Goal: Task Accomplishment & Management: Complete application form

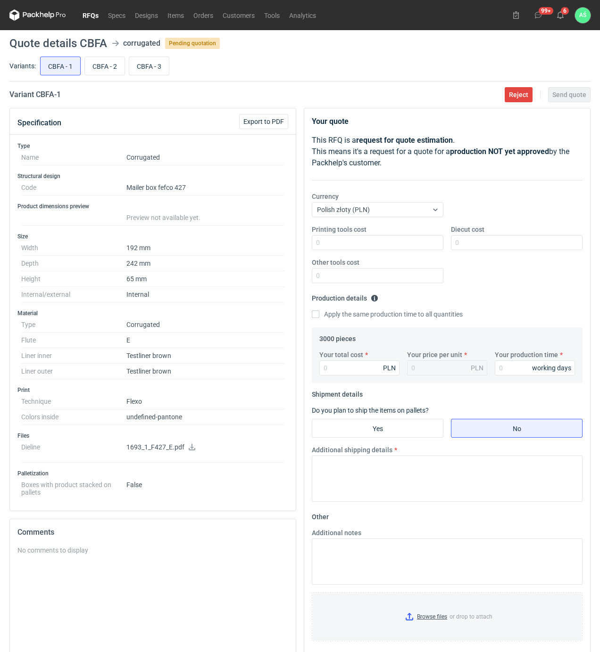
click at [191, 450] on icon at bounding box center [192, 447] width 7 height 7
click at [401, 244] on input "Printing tools cost" at bounding box center [378, 242] width 132 height 15
type input "1200"
type input "1450"
click at [357, 368] on input "Your total cost" at bounding box center [359, 368] width 80 height 15
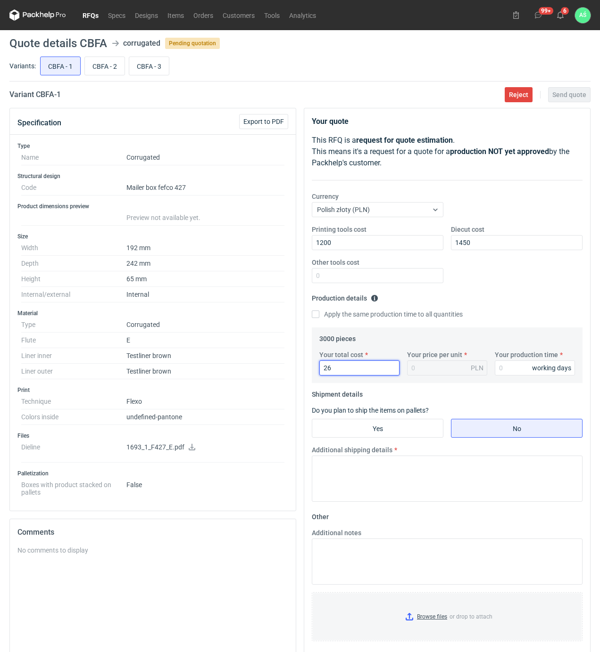
type input "264"
type input "0.09"
type input "2640"
type input "0.88"
type input "15"
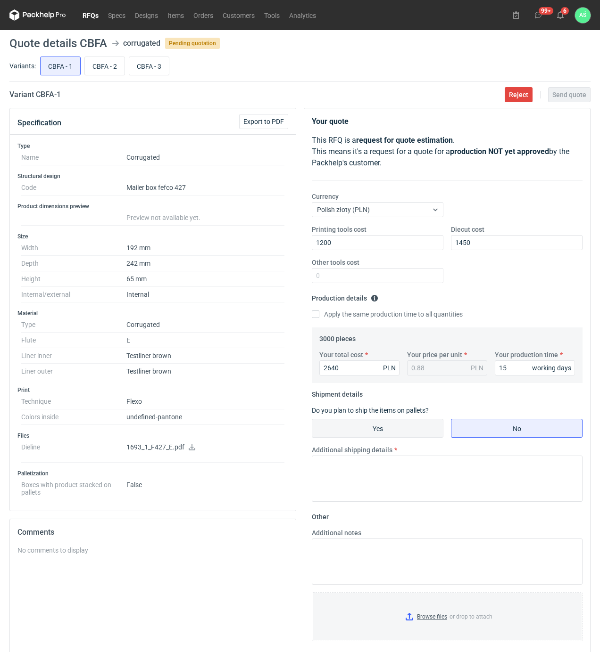
click at [378, 420] on input "Yes" at bounding box center [377, 429] width 131 height 18
radio input "true"
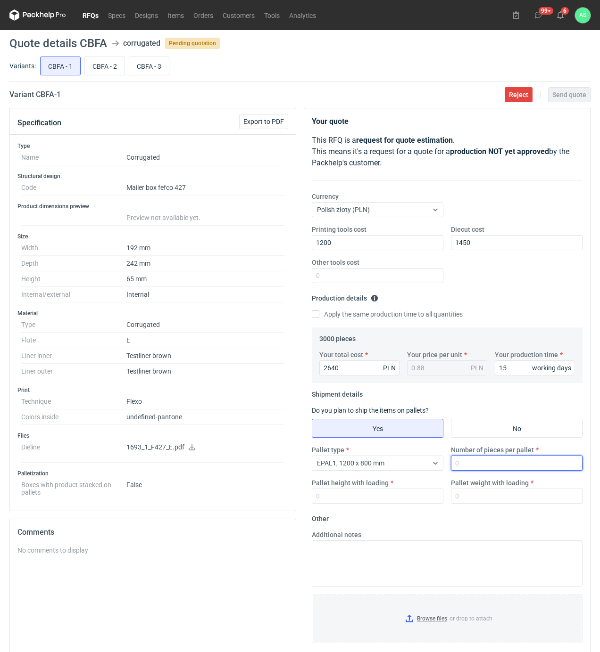
click at [472, 461] on input "Number of pieces per pallet" at bounding box center [517, 463] width 132 height 15
type input "1500"
type input "1600"
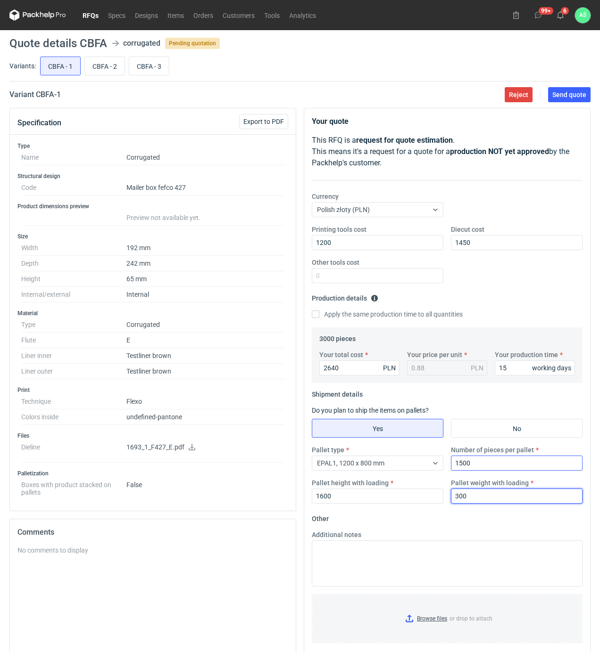
type input "300"
click at [420, 623] on input "Browse files or drop to attach" at bounding box center [447, 618] width 269 height 47
click at [573, 103] on main "Quote details CBFA corrugated Pending quotation Variants: CBFA - 1 CBFA - 2 CBF…" at bounding box center [300, 387] width 588 height 715
click at [573, 99] on button "Send quote" at bounding box center [569, 94] width 42 height 15
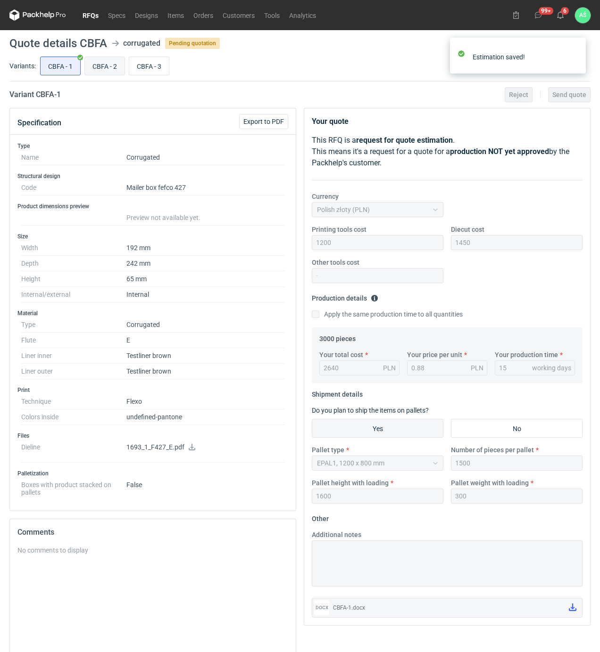
click at [107, 68] on input "CBFA - 2" at bounding box center [105, 66] width 40 height 18
radio input "true"
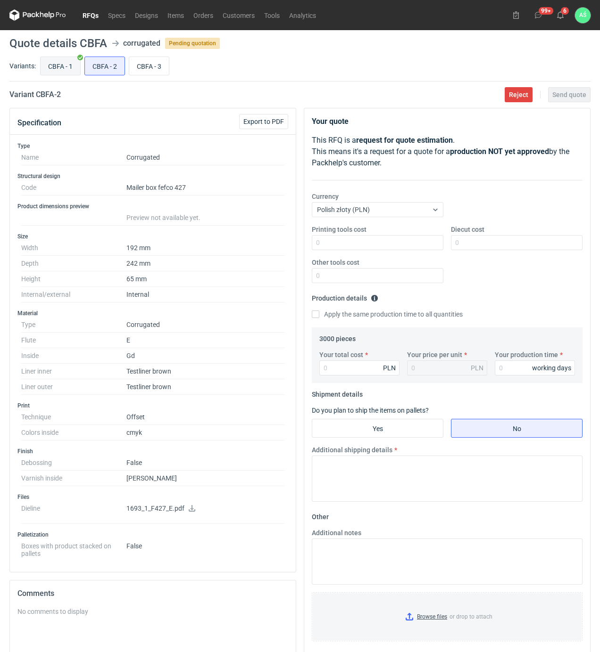
click at [61, 65] on input "CBFA - 1" at bounding box center [61, 66] width 40 height 18
radio input "true"
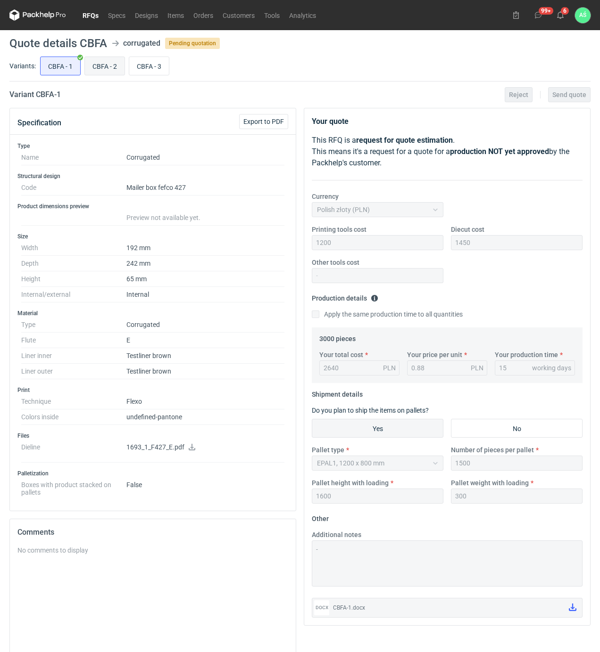
click at [95, 62] on input "CBFA - 2" at bounding box center [105, 66] width 40 height 18
radio input "true"
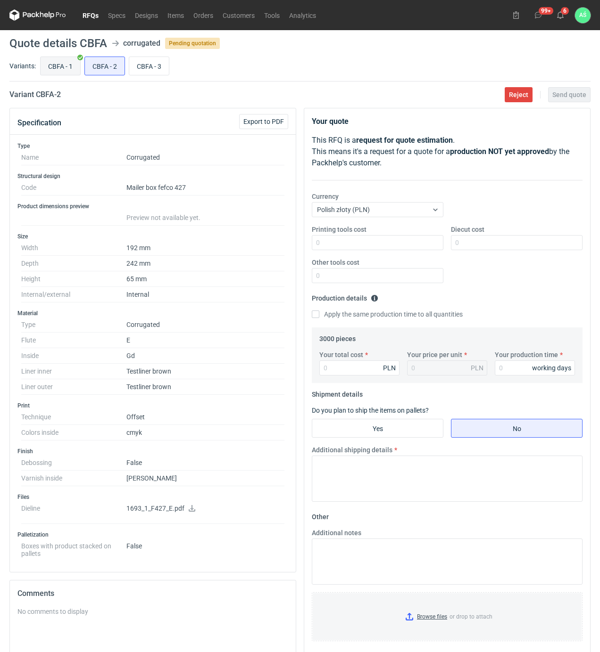
click at [65, 60] on input "CBFA - 1" at bounding box center [61, 66] width 40 height 18
radio input "true"
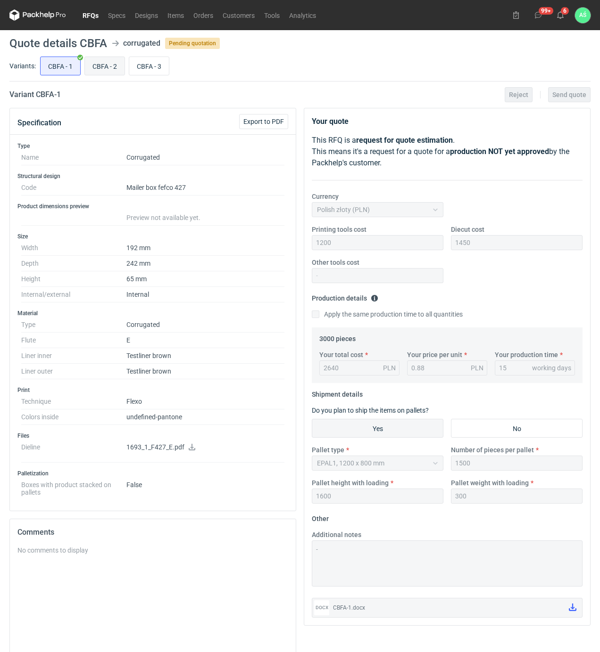
click at [92, 63] on input "CBFA - 2" at bounding box center [105, 66] width 40 height 18
radio input "true"
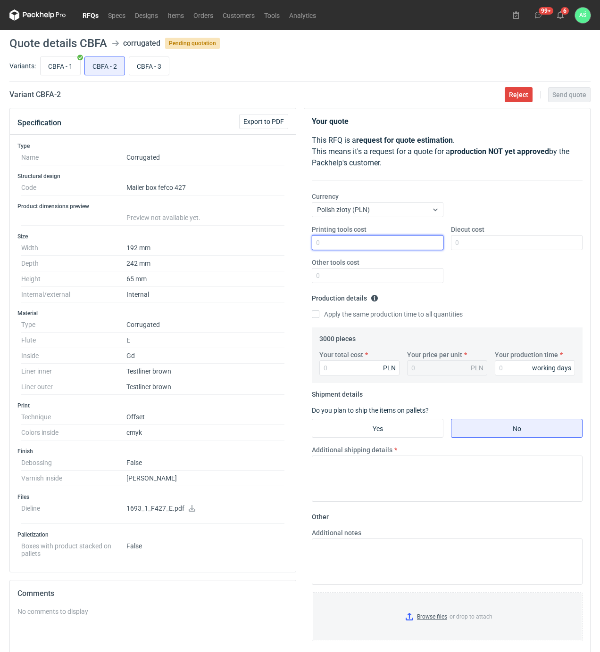
click at [345, 240] on input "Printing tools cost" at bounding box center [378, 242] width 132 height 15
type input "1450"
type input "7080"
type input "2.36"
type input "7080"
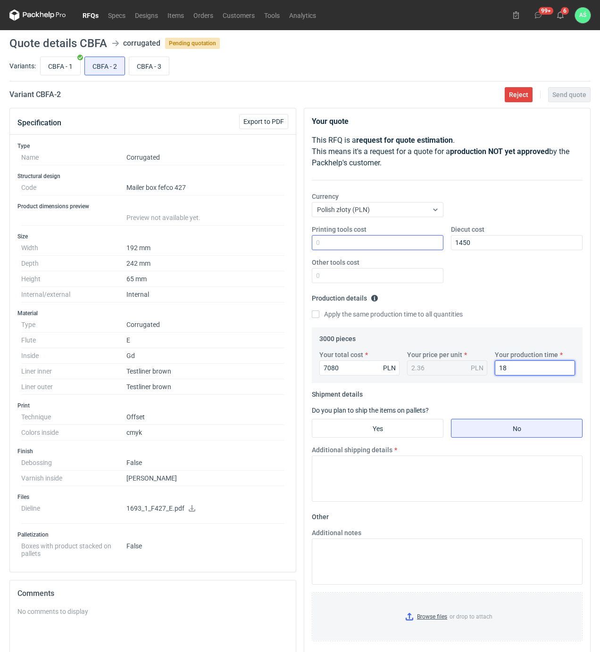
type input "18"
drag, startPoint x: 369, startPoint y: 429, endPoint x: 411, endPoint y: 435, distance: 42.8
click at [372, 428] on input "Yes" at bounding box center [377, 429] width 131 height 18
radio input "true"
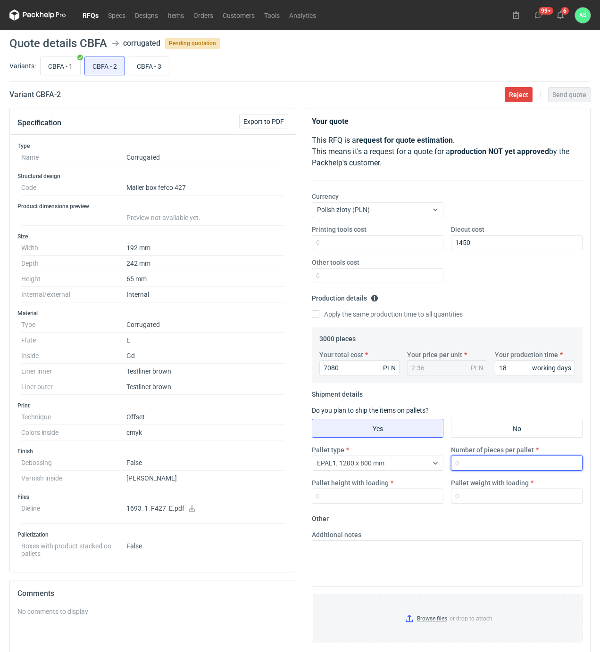
click at [469, 463] on input "Number of pieces per pallet" at bounding box center [517, 463] width 132 height 15
type input "1500"
type input "1800"
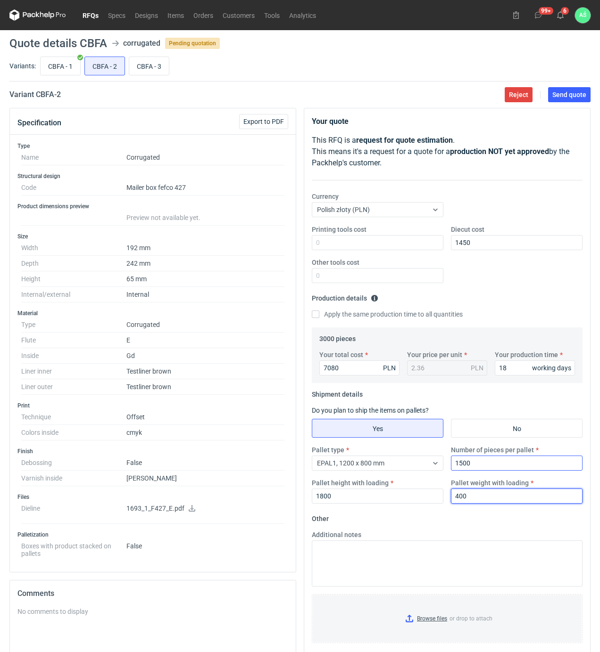
type input "400"
click at [435, 618] on input "Browse files or drop to attach" at bounding box center [447, 618] width 269 height 47
click at [564, 103] on main "Quote details CBFA corrugated Pending quotation Variants: CBFA - 1 CBFA - 2 CBF…" at bounding box center [300, 418] width 588 height 776
click at [568, 102] on button "Send quote" at bounding box center [569, 94] width 42 height 15
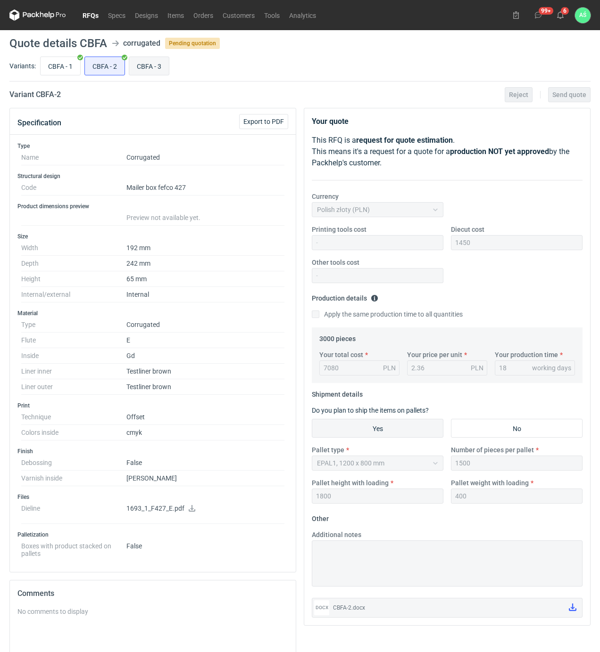
click at [157, 63] on input "CBFA - 3" at bounding box center [149, 66] width 40 height 18
radio input "true"
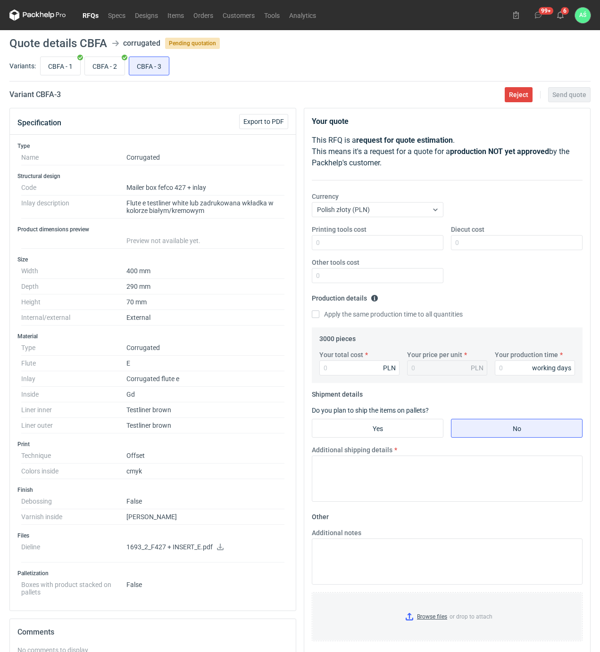
click at [221, 549] on icon at bounding box center [220, 547] width 8 height 7
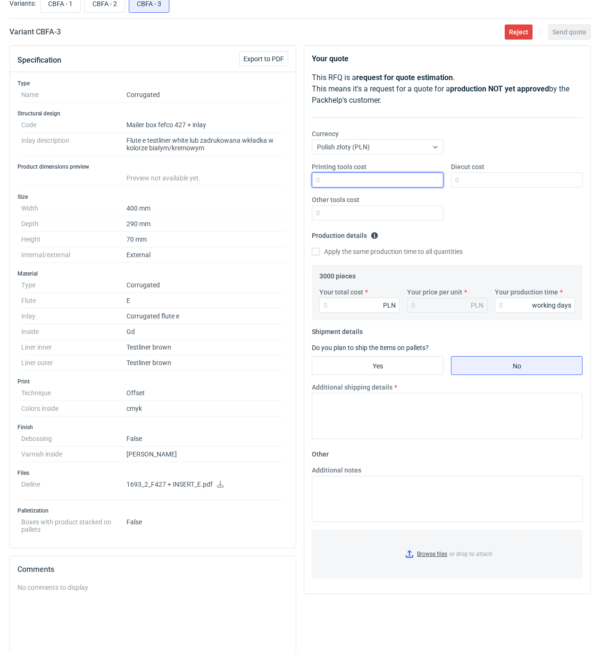
click at [417, 183] on input "Printing tools cost" at bounding box center [378, 180] width 132 height 15
type input "2050"
type input "117"
type input "0.04"
type input "11790"
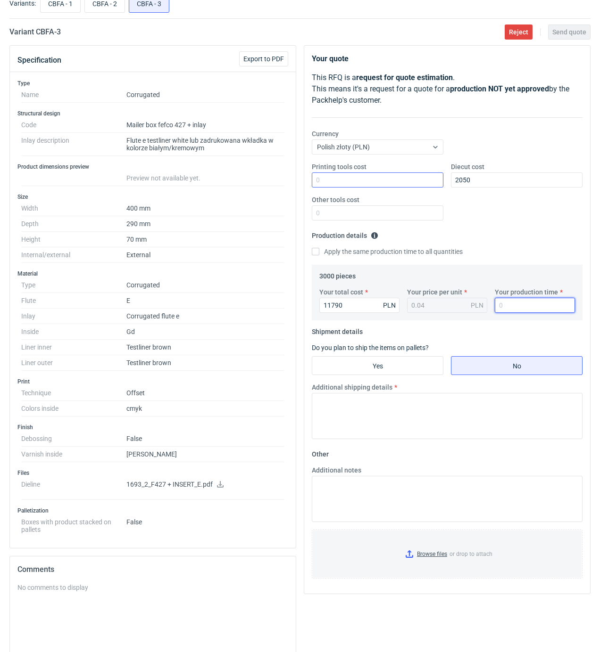
type input "3.93"
type input "18"
click at [404, 366] on input "Yes" at bounding box center [377, 366] width 131 height 18
radio input "true"
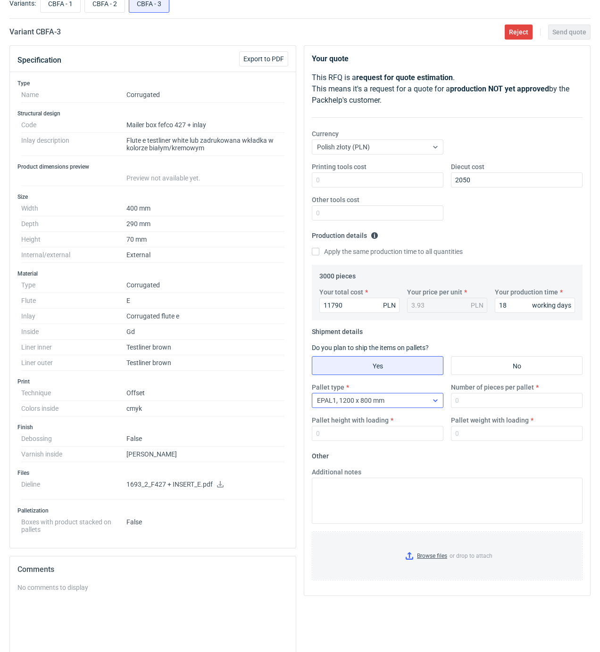
click at [403, 401] on div "EPAL1, 1200 x 800 mm" at bounding box center [369, 400] width 115 height 13
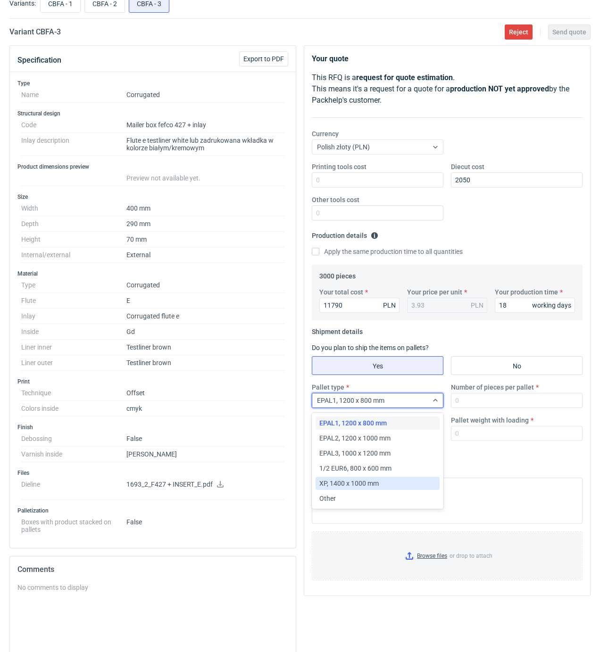
click at [354, 480] on span "XP, 1400 x 1000 mm" at bounding box center [348, 483] width 59 height 9
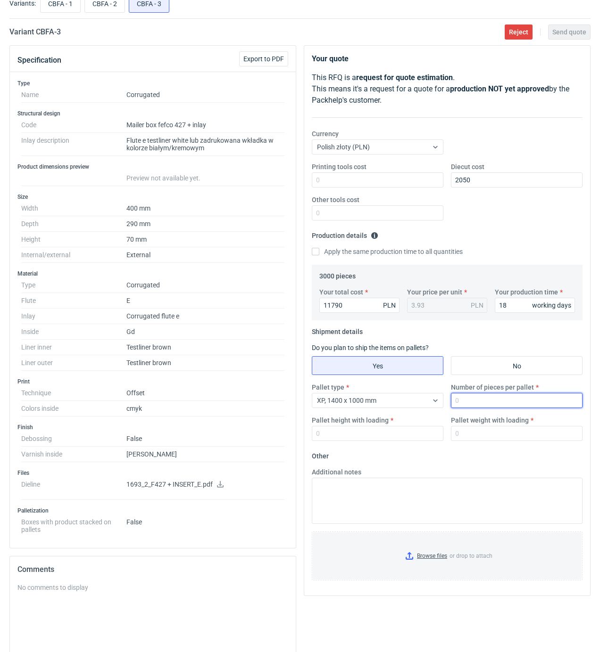
click at [472, 407] on input "Number of pieces per pallet" at bounding box center [517, 400] width 132 height 15
type input "1500"
type input "1800"
type input "450"
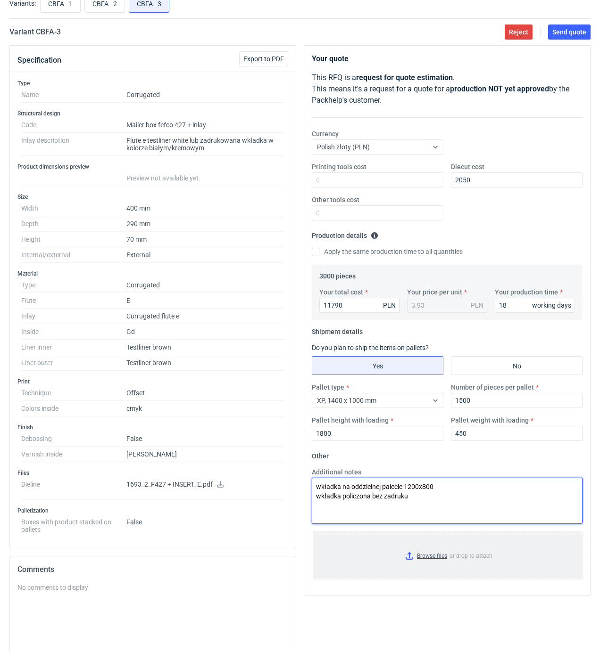
type textarea "wkładka na oddzielnej palecie 1200x800 wkładka policzona bez zadruku"
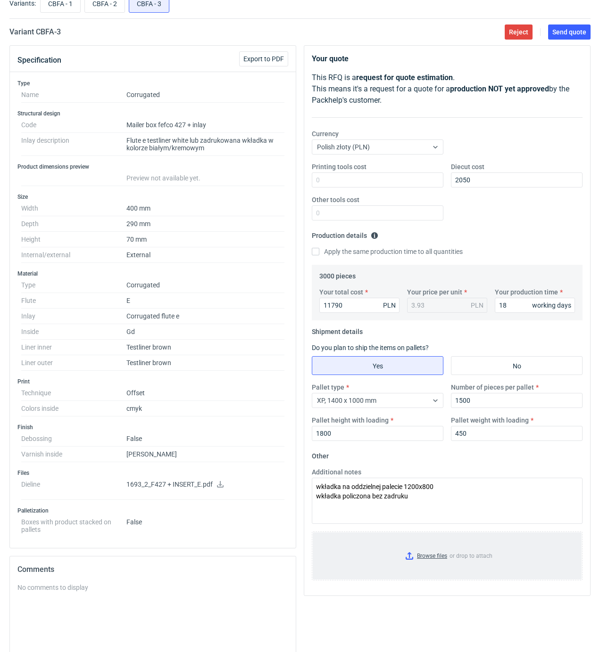
click at [430, 557] on input "Browse files or drop to attach" at bounding box center [447, 556] width 269 height 47
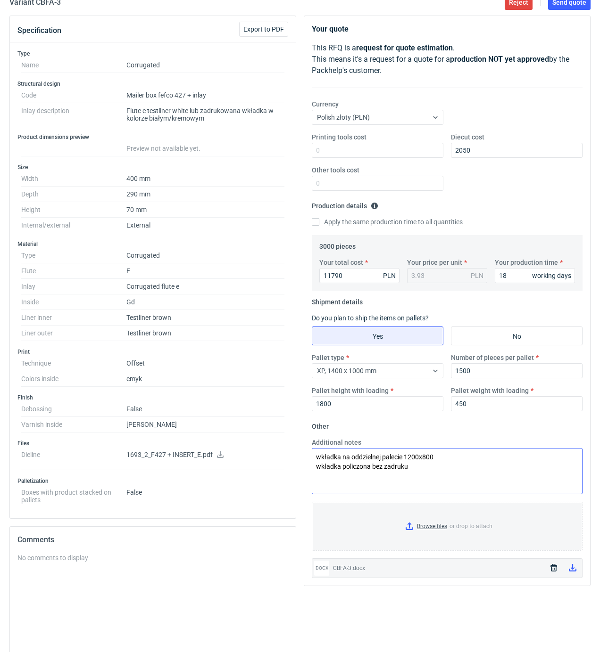
scroll to position [0, 0]
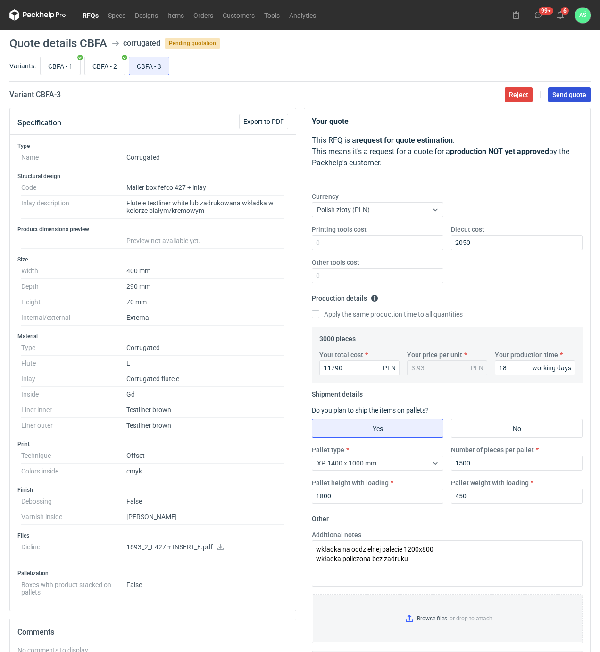
click at [568, 98] on span "Send quote" at bounding box center [569, 94] width 34 height 7
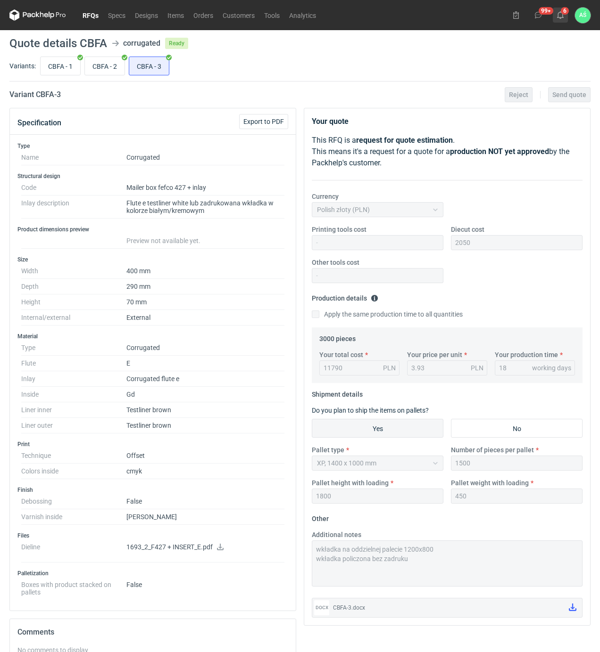
click at [559, 14] on icon at bounding box center [560, 15] width 8 height 8
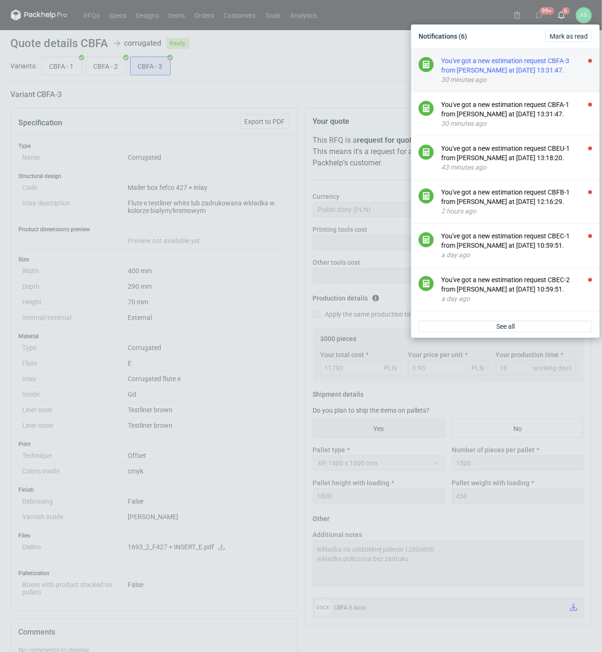
click at [562, 66] on div "You've got a new estimation request CBFA-3 from [PERSON_NAME] at [DATE] 13:31:4…" at bounding box center [516, 65] width 151 height 19
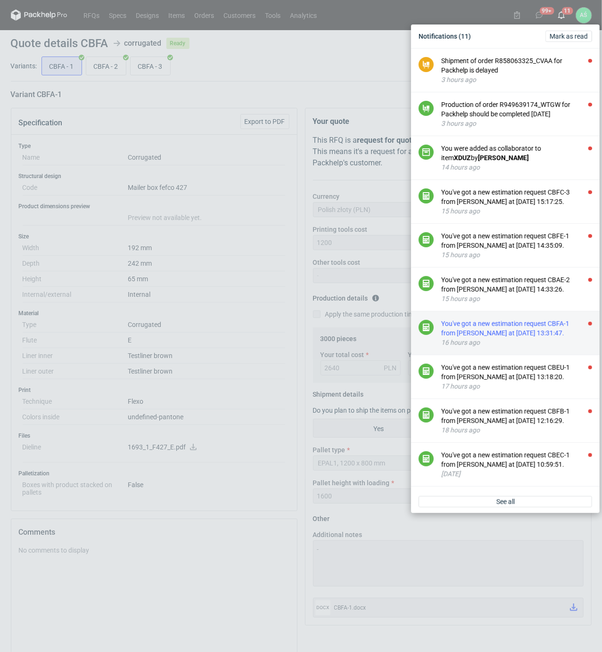
click at [547, 336] on div "You've got a new estimation request CBFA-1 from [PERSON_NAME] at [DATE] 13:31:4…" at bounding box center [516, 328] width 151 height 19
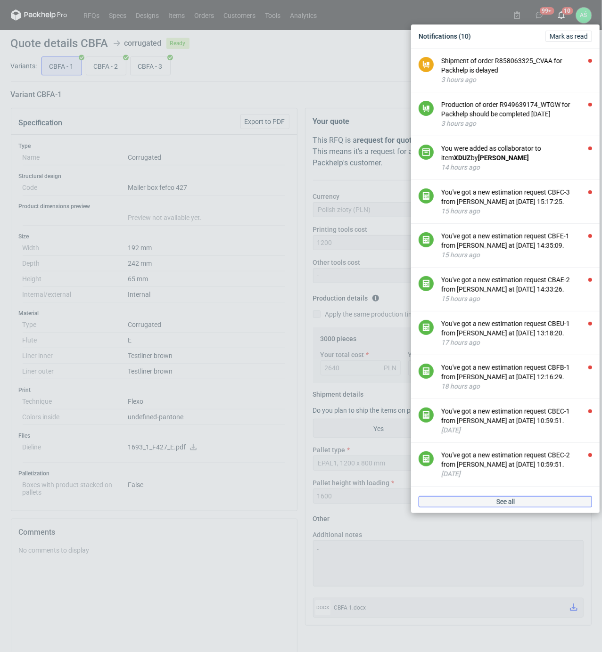
click at [508, 505] on span "See all" at bounding box center [505, 502] width 18 height 7
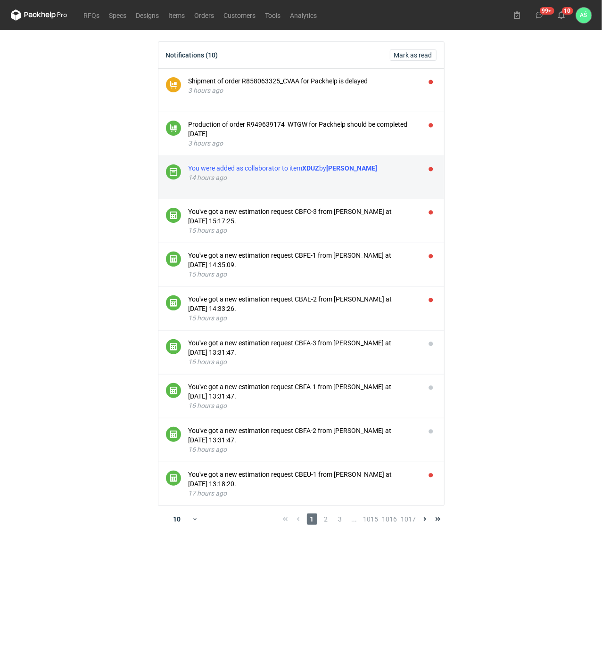
click at [378, 172] on div "You were added as collaborator to item XDUZ by [PERSON_NAME]" at bounding box center [303, 168] width 229 height 9
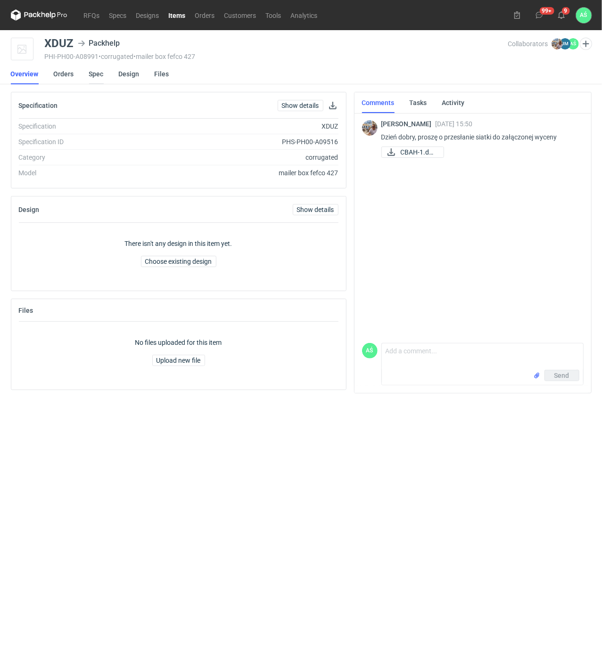
click at [93, 75] on link "Spec" at bounding box center [96, 74] width 15 height 21
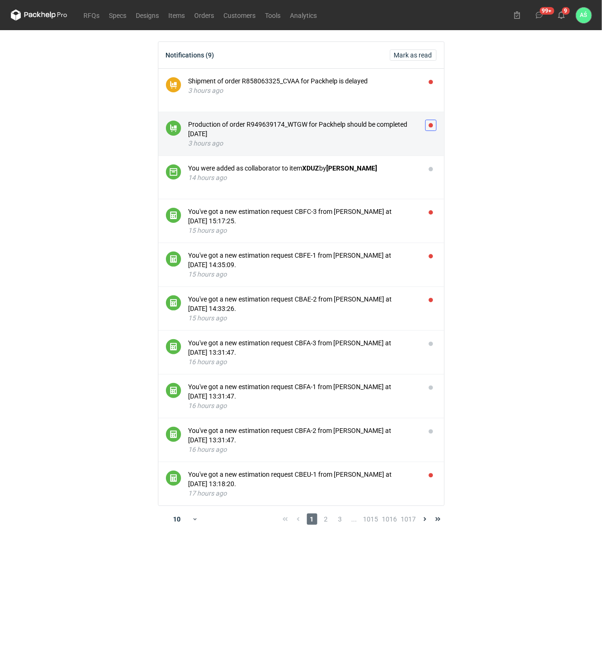
click at [431, 129] on button "button" at bounding box center [430, 125] width 11 height 11
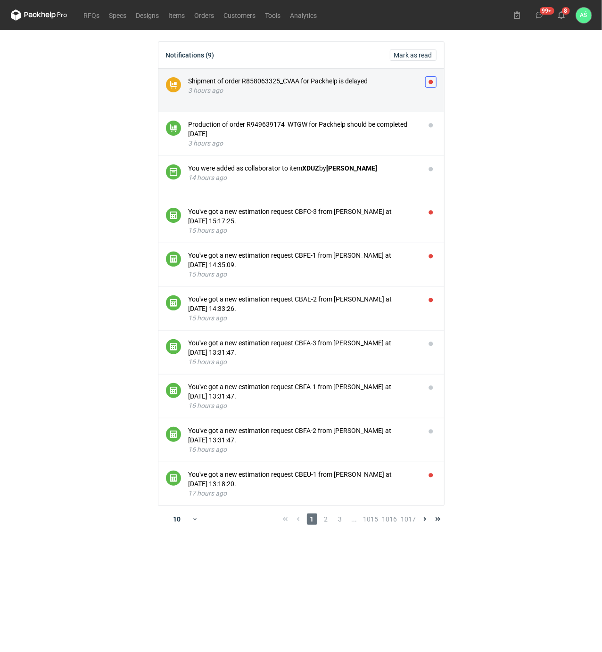
click at [430, 82] on button "button" at bounding box center [430, 81] width 11 height 11
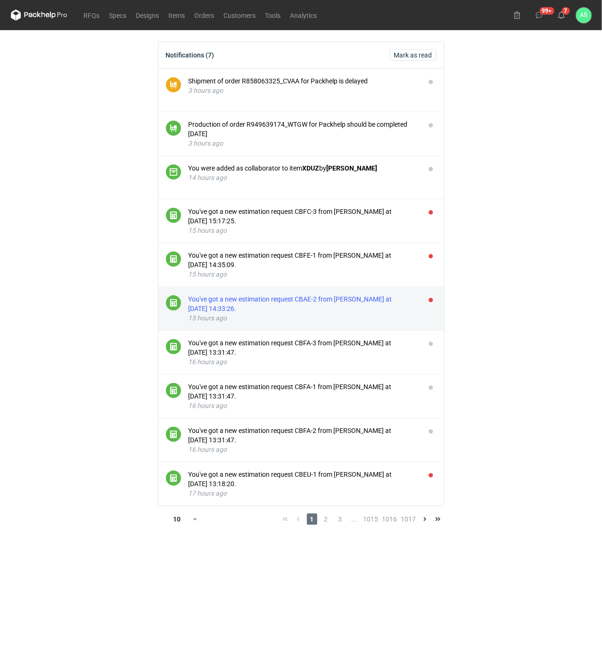
click at [389, 304] on div "You've got a new estimation request CBAE-2 from [PERSON_NAME] at [DATE] 14:33:2…" at bounding box center [303, 304] width 229 height 19
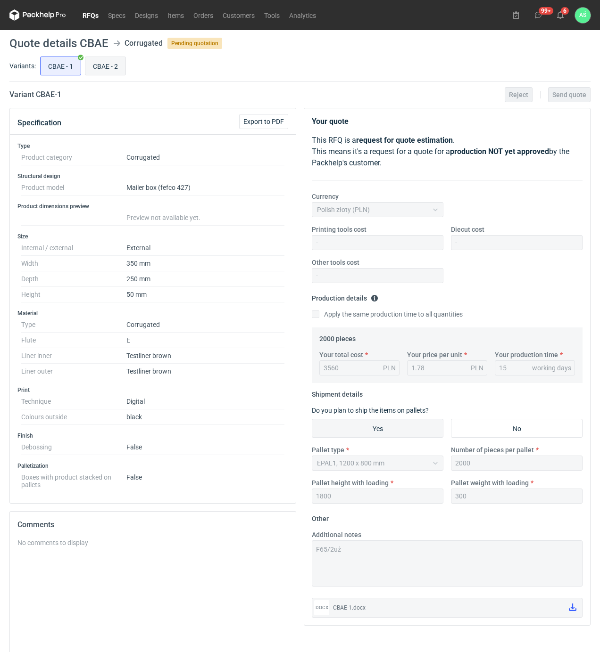
click at [106, 68] on input "CBAE - 2" at bounding box center [105, 66] width 40 height 18
radio input "true"
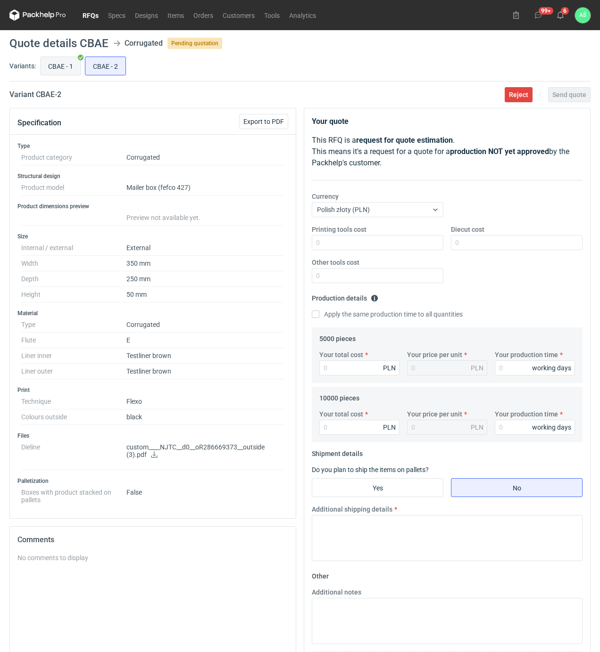
click at [59, 68] on input "CBAE - 1" at bounding box center [61, 66] width 40 height 18
radio input "true"
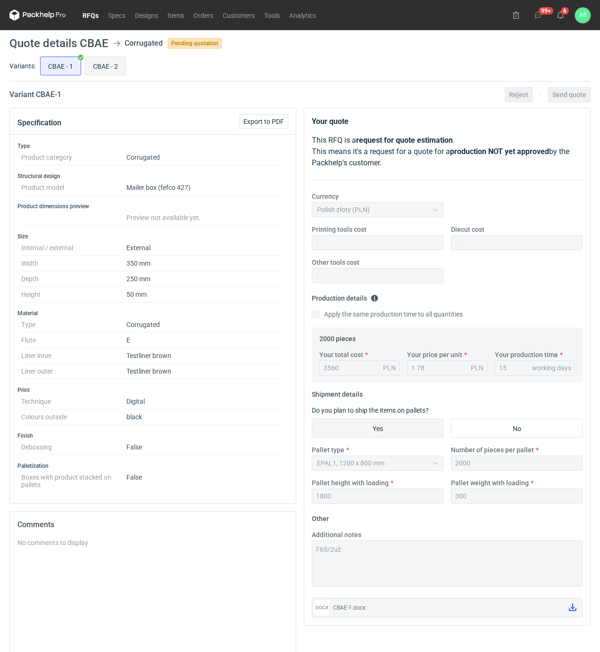
click at [110, 68] on input "CBAE - 2" at bounding box center [105, 66] width 40 height 18
radio input "true"
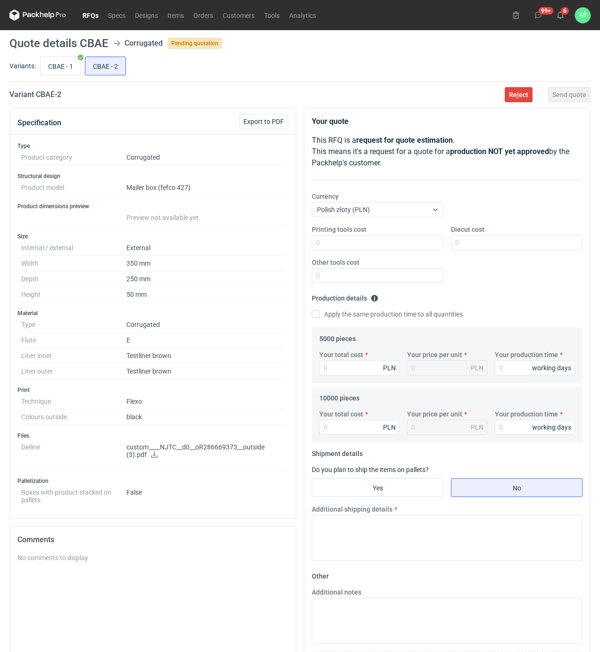
click at [156, 460] on link at bounding box center [154, 456] width 8 height 8
click at [371, 244] on input "Printing tools cost" at bounding box center [378, 242] width 132 height 15
type input "300"
type input "4250"
type input "0.85"
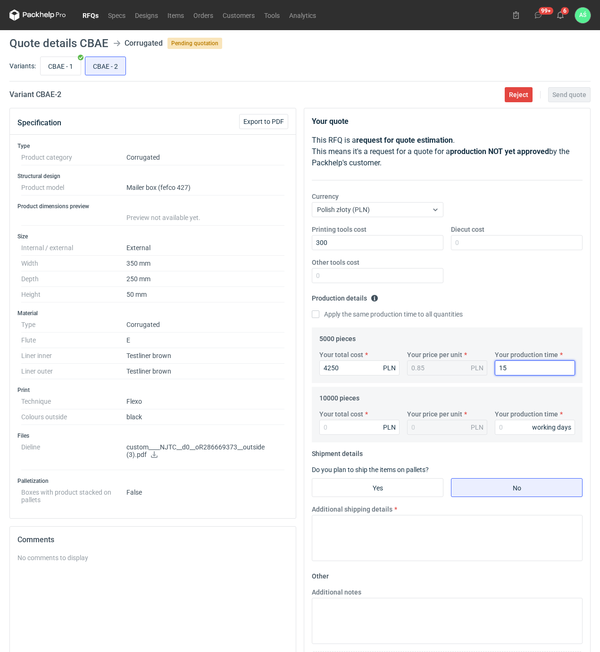
type input "15"
type input "80"
type input "0.01"
type input "8"
type input "8200"
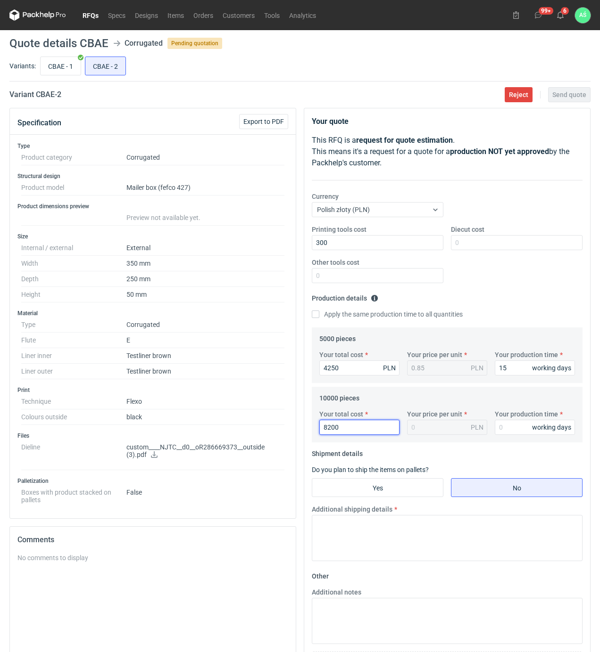
type input "0.82"
type input "8200"
type input "15"
click at [394, 489] on input "Yes" at bounding box center [377, 488] width 131 height 18
radio input "true"
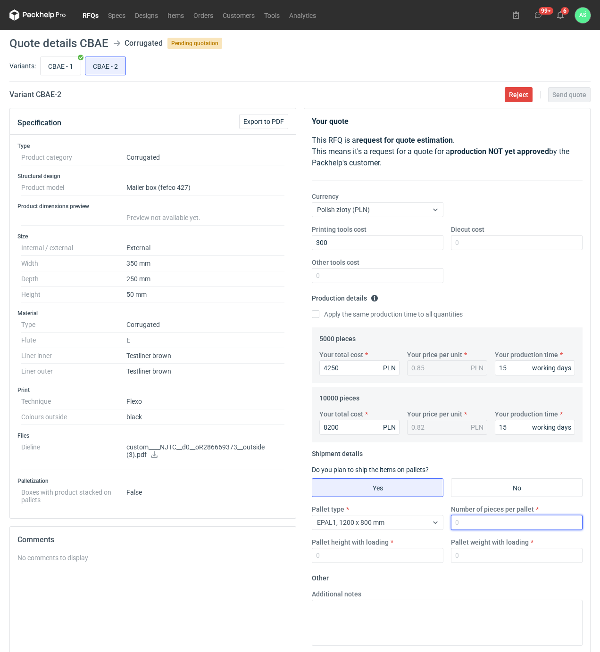
click at [465, 523] on input "Number of pieces per pallet" at bounding box center [517, 522] width 132 height 15
type input "2000"
type input "1800"
type input "300"
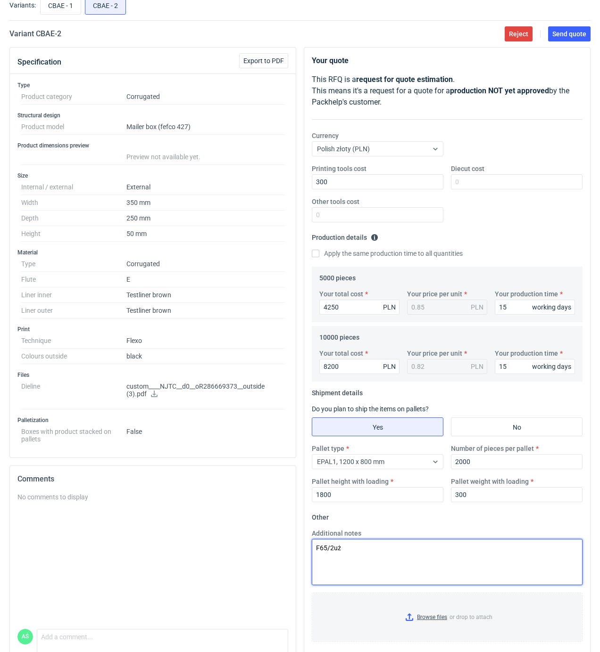
scroll to position [104, 0]
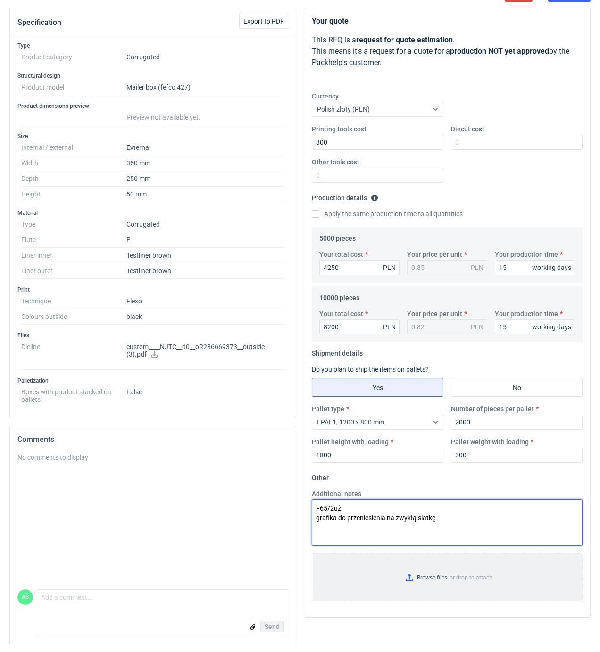
type textarea "F65/2uż grafika do przeniesienia na zwykłą siatkę"
click at [438, 574] on input "Browse files or drop to attach" at bounding box center [447, 577] width 269 height 47
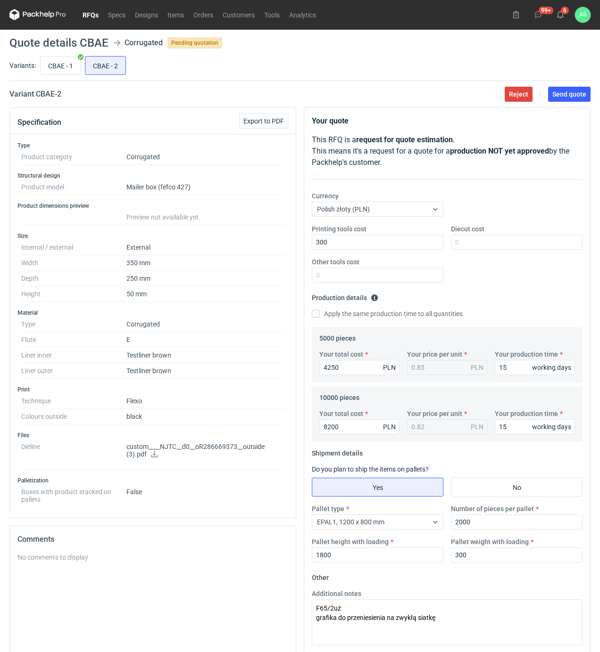
scroll to position [0, 0]
drag, startPoint x: 571, startPoint y: 99, endPoint x: 579, endPoint y: 107, distance: 10.7
click at [572, 99] on button "Send quote" at bounding box center [569, 94] width 42 height 15
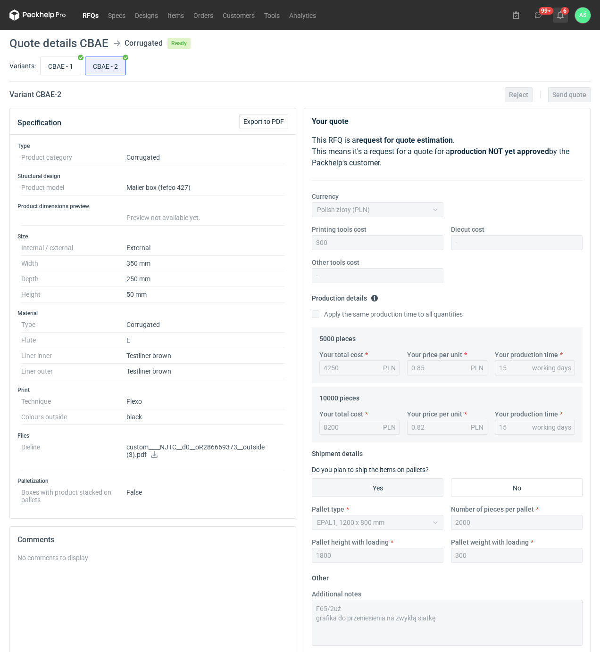
click at [560, 13] on icon at bounding box center [560, 15] width 8 height 8
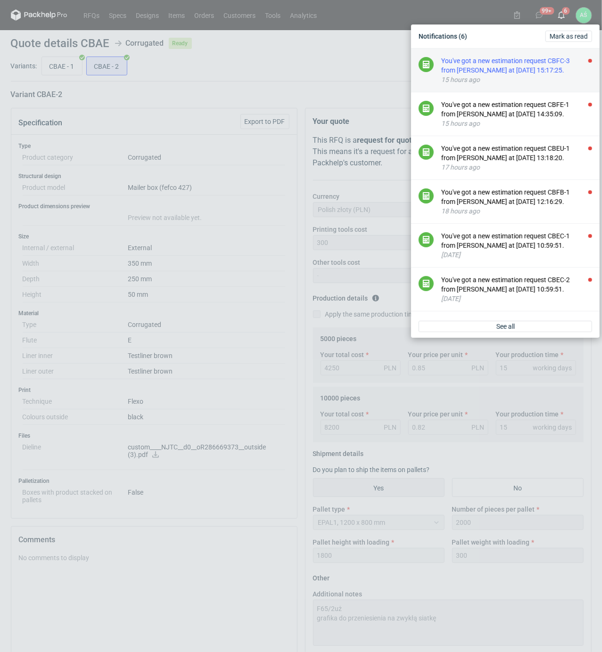
click at [562, 65] on div "You've got a new estimation request CBFC-3 from [PERSON_NAME] at [DATE] 15:17:2…" at bounding box center [516, 65] width 151 height 19
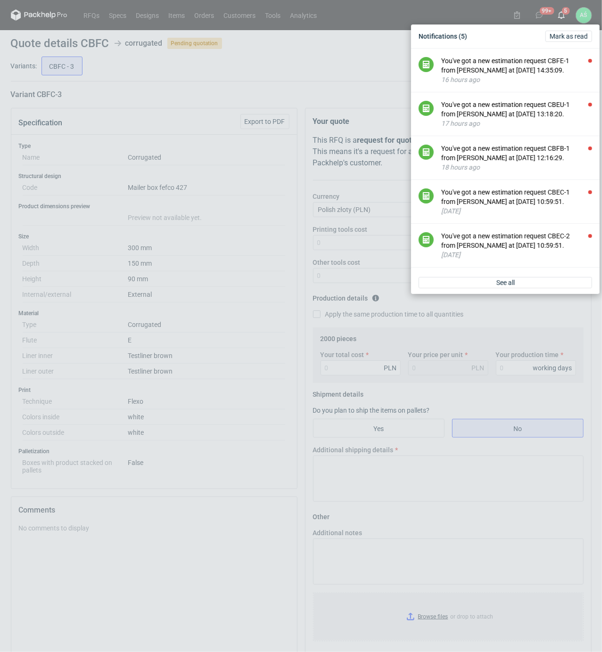
click at [248, 210] on div "Notifications (5) [PERSON_NAME] as read You've got a new estimation request CBF…" at bounding box center [301, 326] width 602 height 652
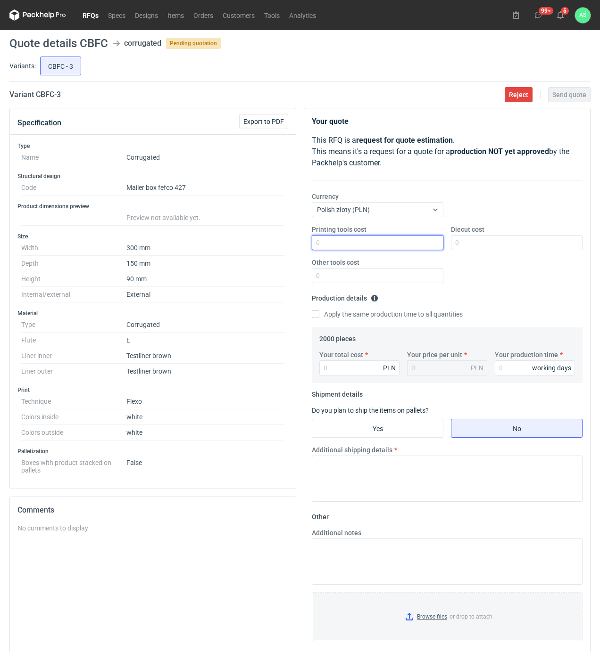
click at [430, 244] on input "Printing tools cost" at bounding box center [378, 242] width 132 height 15
type input "1800"
type input "1300"
type input "2280"
type input "1.14"
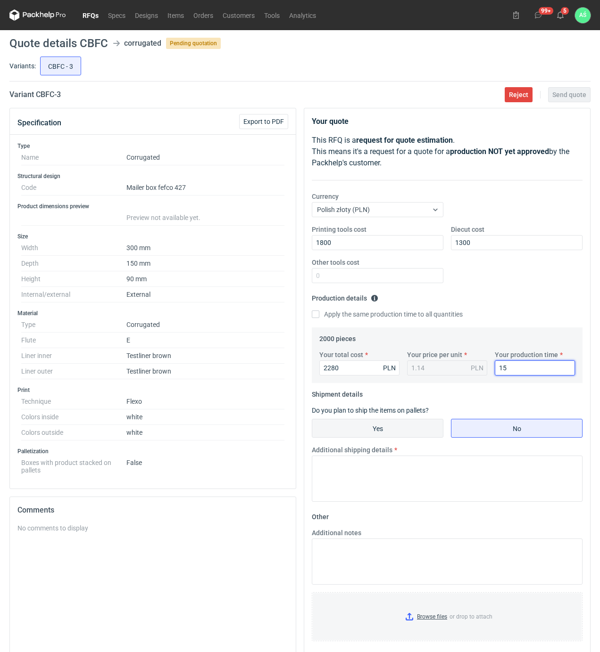
type input "15"
click at [389, 432] on input "Yes" at bounding box center [377, 429] width 131 height 18
radio input "true"
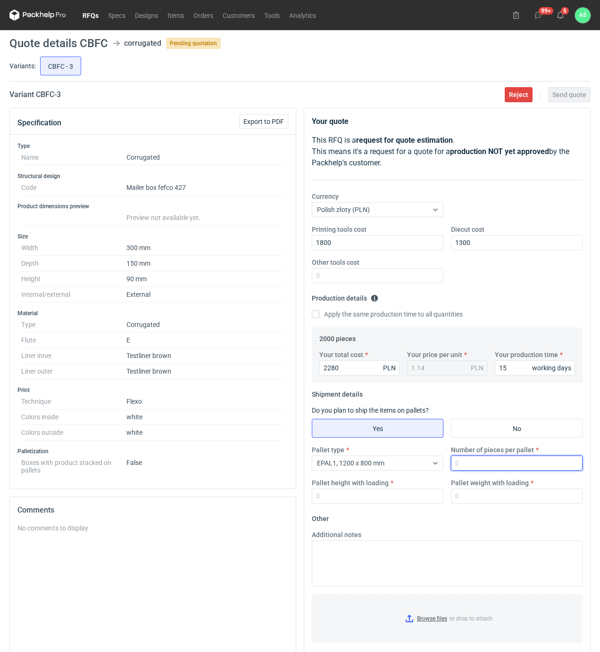
click at [468, 468] on input "Number of pieces per pallet" at bounding box center [517, 463] width 132 height 15
type input "2000"
type input "1800"
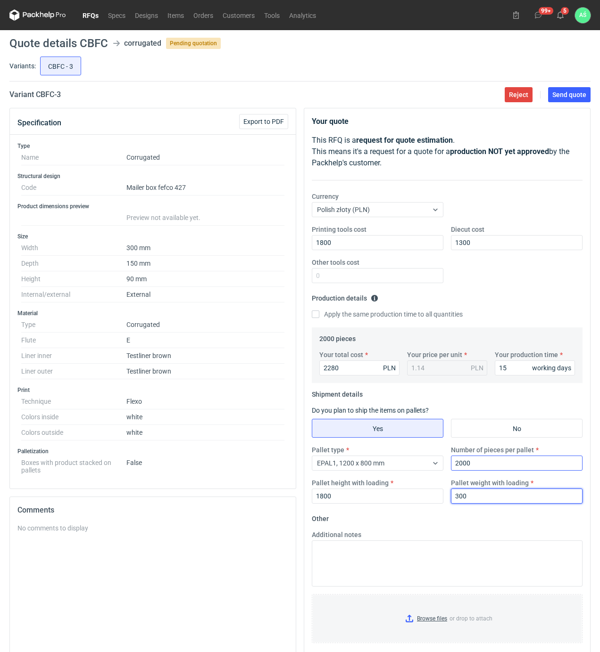
type input "300"
click at [440, 626] on input "Browse files or drop to attach" at bounding box center [447, 618] width 269 height 47
click at [578, 97] on span "Send quote" at bounding box center [569, 94] width 34 height 7
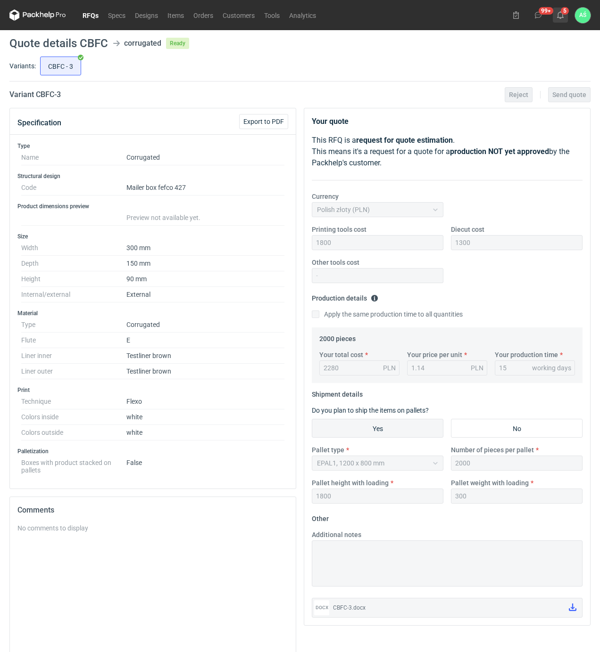
click at [561, 14] on icon at bounding box center [560, 15] width 8 height 8
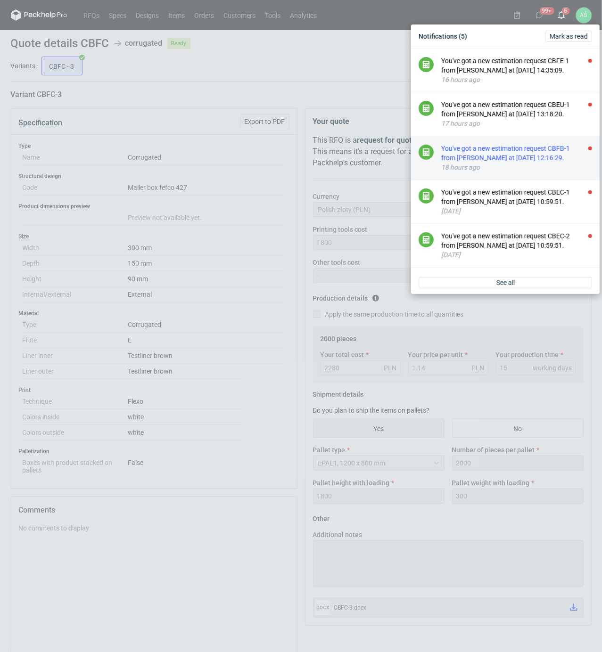
click at [567, 163] on div "You've got a new estimation request CBFB-1 from [PERSON_NAME] at [DATE] 12:16:2…" at bounding box center [516, 153] width 151 height 19
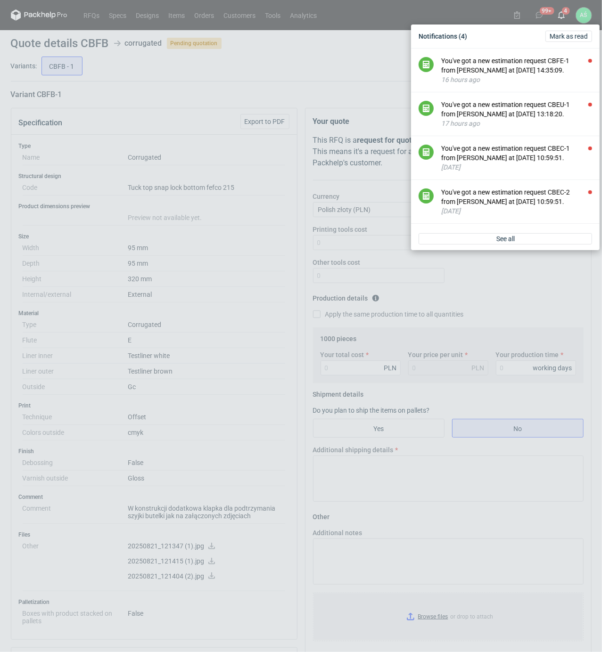
click at [268, 329] on div "Notifications (4) [PERSON_NAME] as read You've got a new estimation request CBF…" at bounding box center [301, 326] width 602 height 652
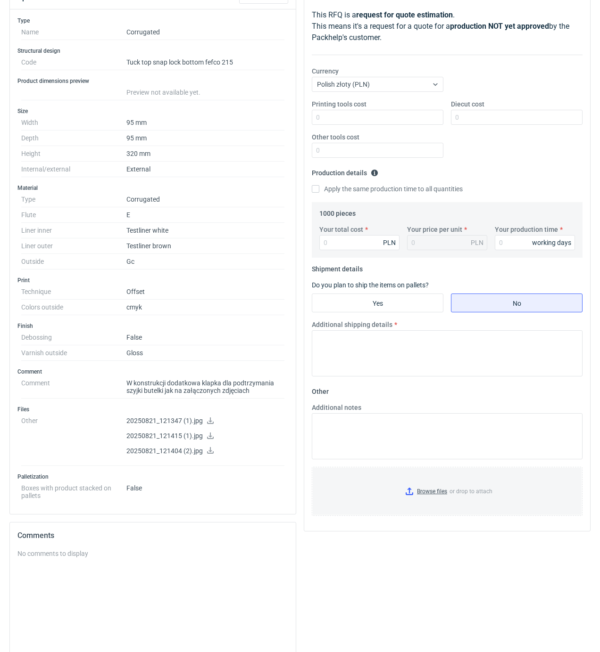
scroll to position [63, 0]
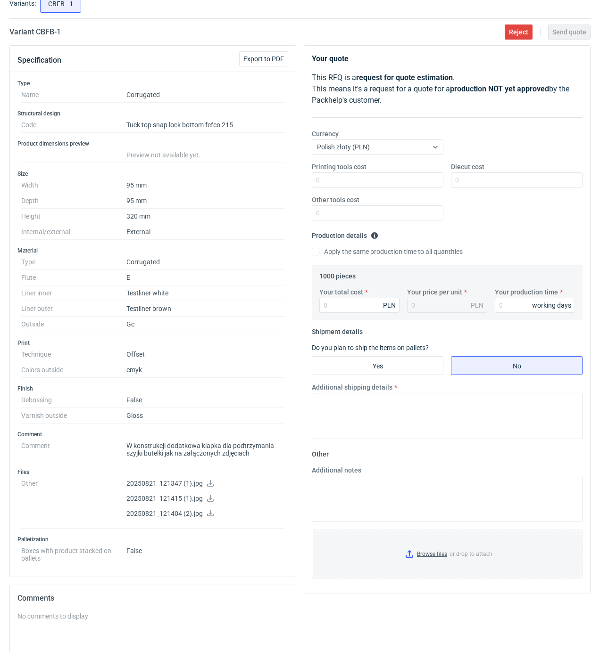
click at [207, 517] on icon at bounding box center [210, 513] width 8 height 7
click at [209, 500] on icon at bounding box center [210, 498] width 7 height 7
click at [465, 182] on input "Diecut cost" at bounding box center [517, 180] width 132 height 15
type input "900"
type input "4910"
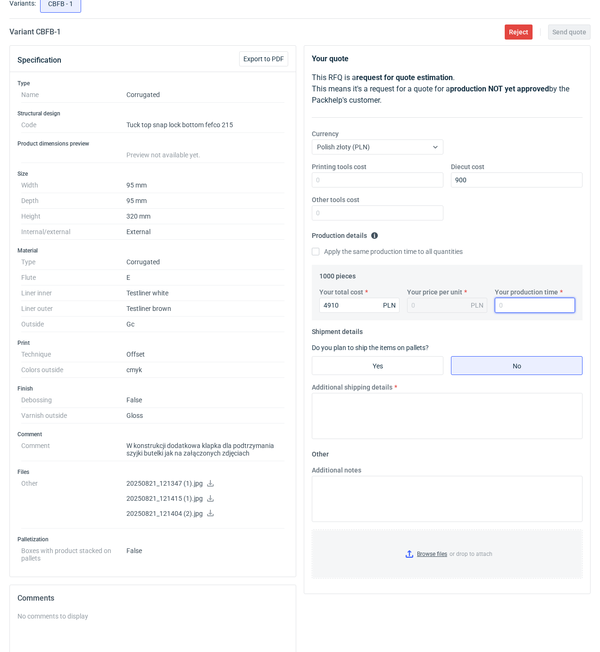
type input "4.91"
type input "20"
click at [354, 373] on input "Yes" at bounding box center [377, 366] width 131 height 18
radio input "true"
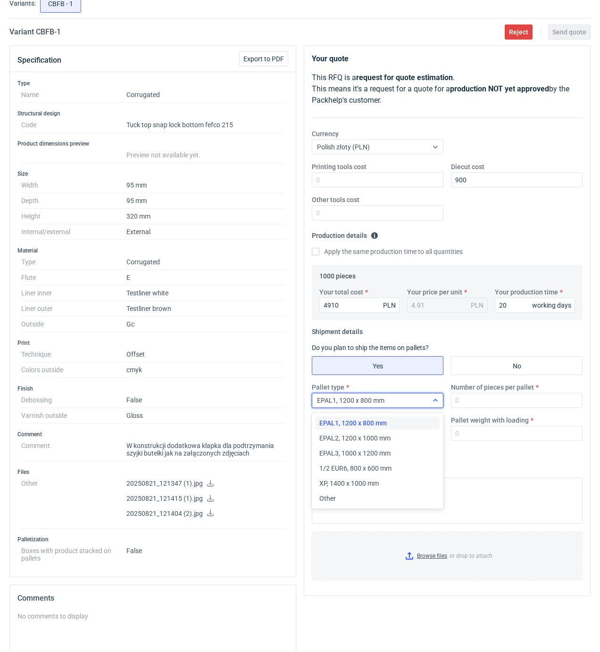
click at [421, 401] on div "EPAL1, 1200 x 800 mm" at bounding box center [369, 400] width 115 height 13
click at [364, 464] on span "1/2 EUR6, 800 x 600 mm" at bounding box center [355, 468] width 72 height 9
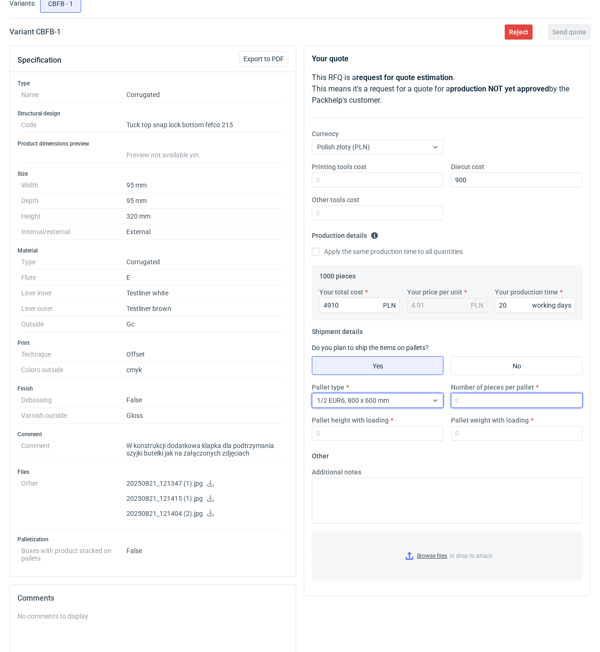
click at [466, 400] on input "Number of pieces per pallet" at bounding box center [517, 400] width 132 height 15
type input "1000"
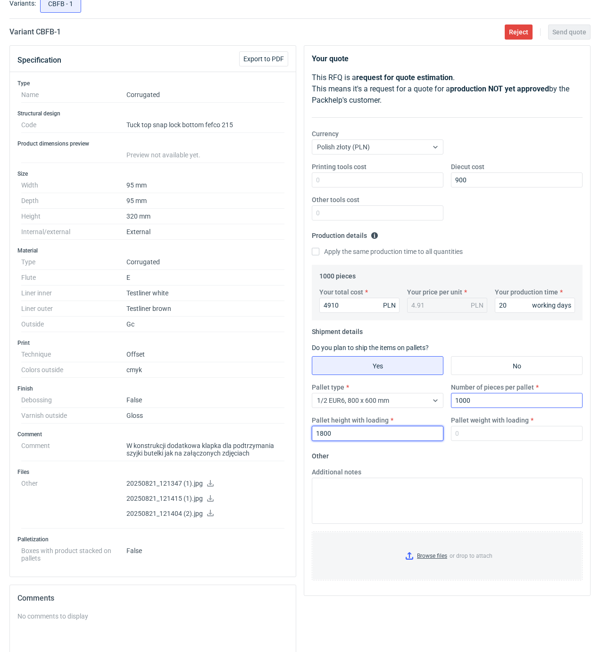
type input "1800"
type input "300"
click at [430, 558] on input "Browse files or drop to attach" at bounding box center [447, 556] width 269 height 47
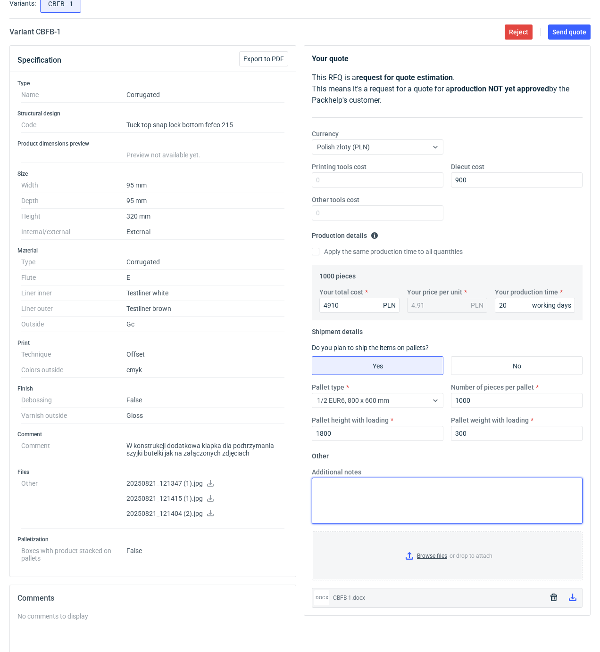
click at [358, 502] on textarea "Additional notes" at bounding box center [447, 501] width 271 height 46
click at [379, 500] on textarea "policzone fefco 215 na zdjęciu fefco 7" at bounding box center [447, 501] width 271 height 46
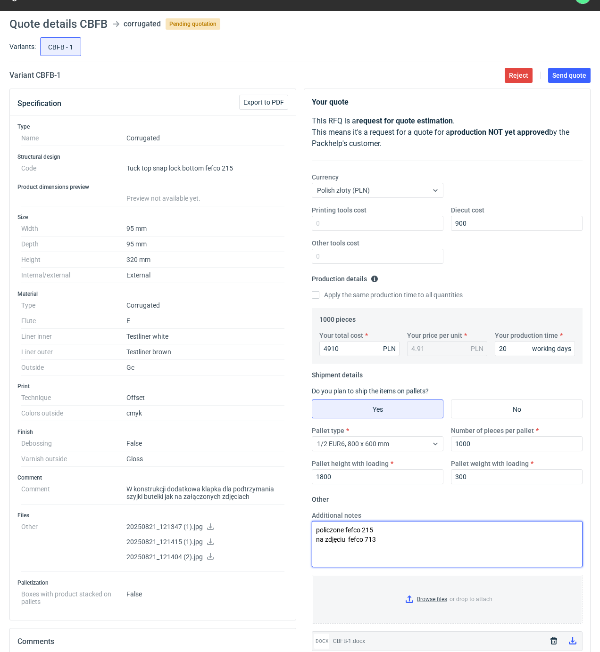
scroll to position [0, 0]
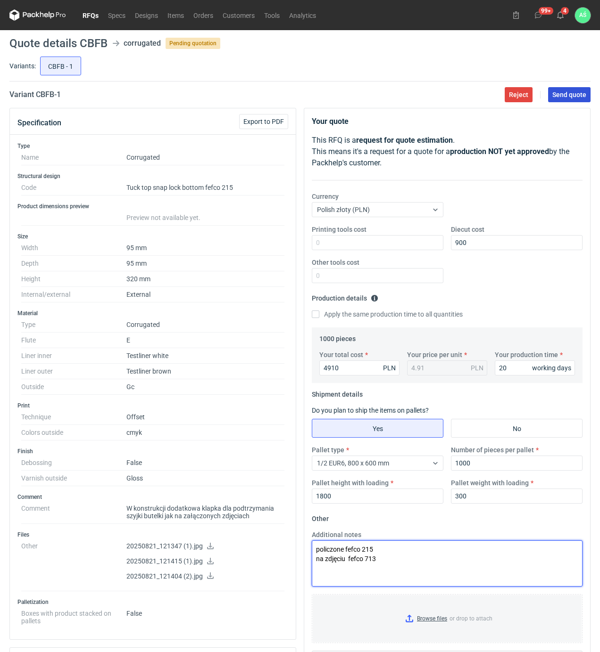
type textarea "policzone fefco 215 na zdjęciu fefco 713"
click at [578, 98] on span "Send quote" at bounding box center [569, 94] width 34 height 7
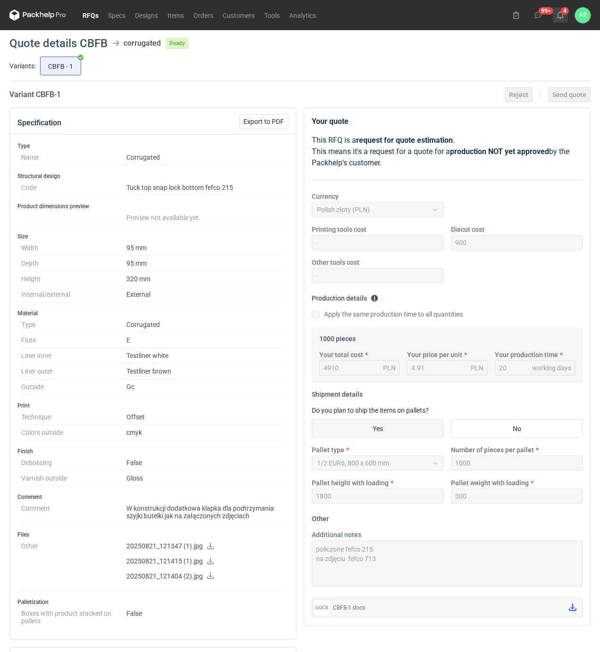
click at [560, 15] on icon at bounding box center [560, 15] width 8 height 8
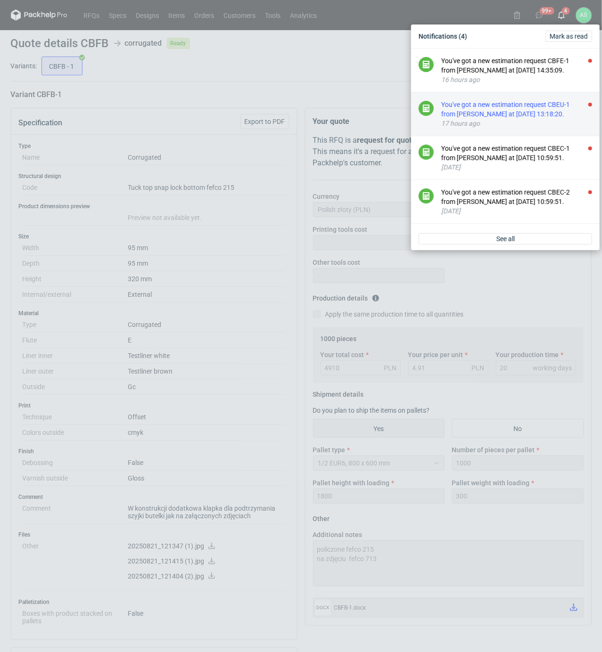
click at [549, 113] on div "You've got a new estimation request CBEU-1 from [PERSON_NAME] at [DATE] 13:18:2…" at bounding box center [516, 109] width 151 height 19
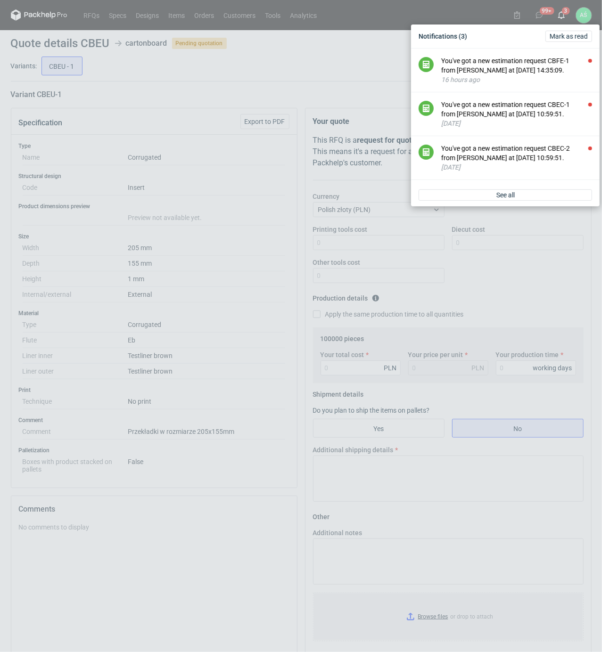
click at [255, 352] on div "Notifications (3) [PERSON_NAME] as read You've got a new estimation request CBF…" at bounding box center [301, 326] width 602 height 652
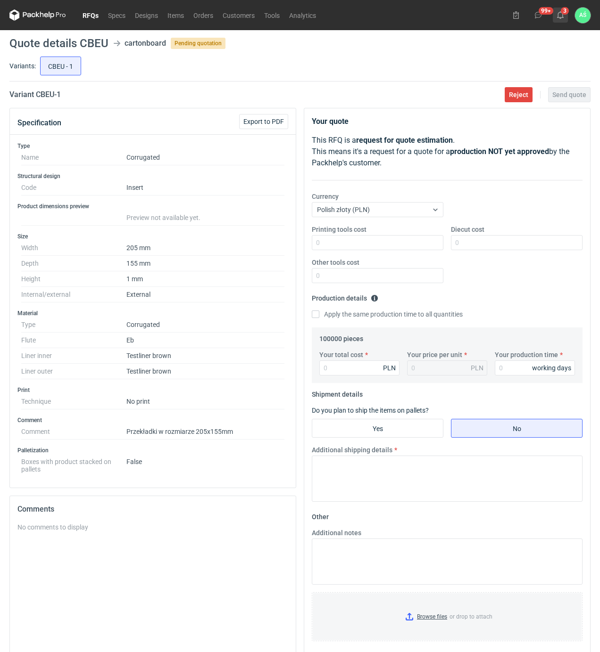
click at [560, 17] on icon at bounding box center [560, 15] width 8 height 8
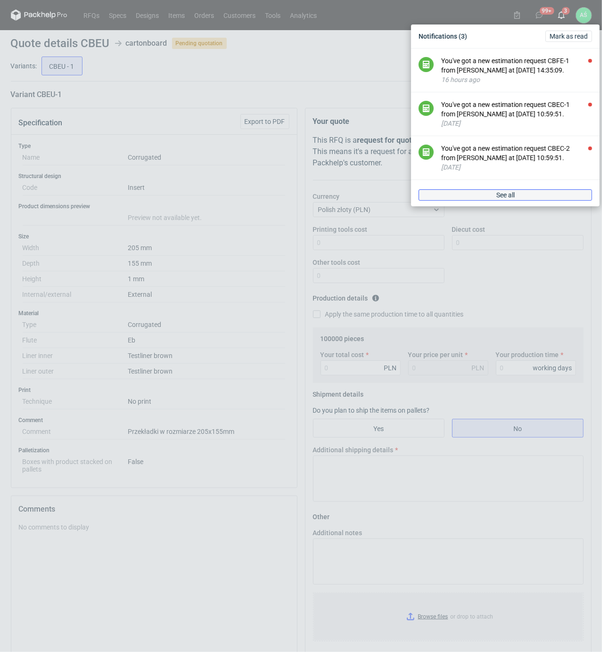
click at [530, 197] on link "See all" at bounding box center [505, 194] width 173 height 11
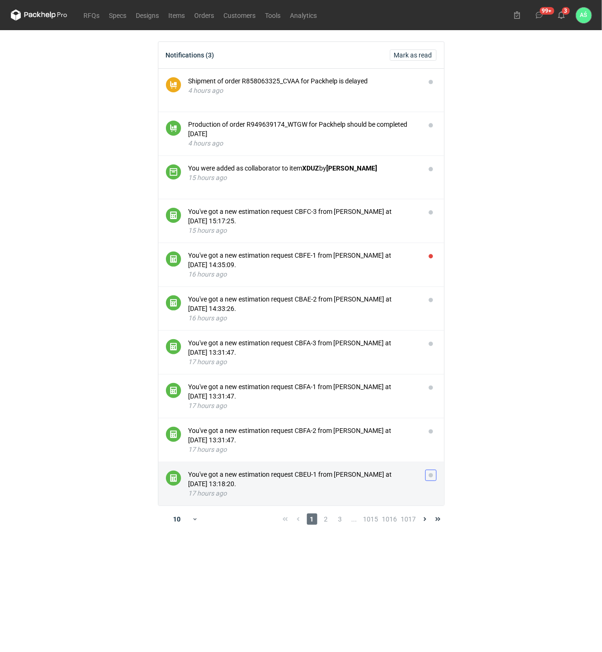
click at [432, 478] on button "button" at bounding box center [430, 475] width 11 height 11
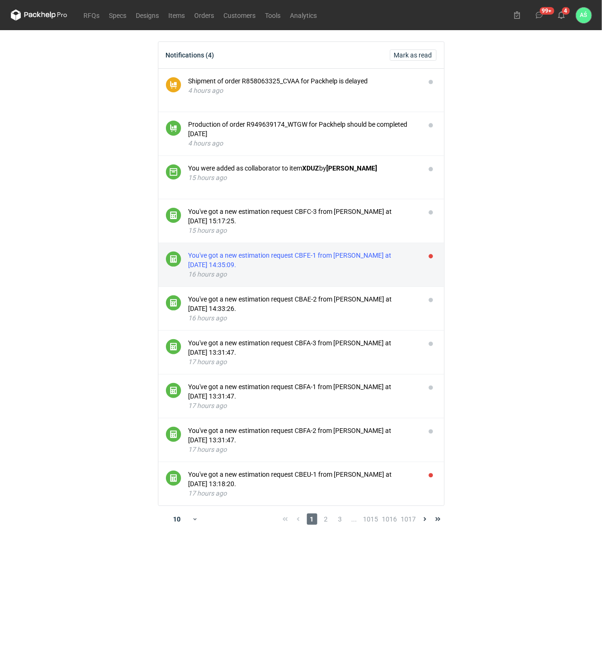
click at [361, 255] on div "You've got a new estimation request CBFE-1 from [PERSON_NAME] at [DATE] 14:35:0…" at bounding box center [303, 260] width 229 height 19
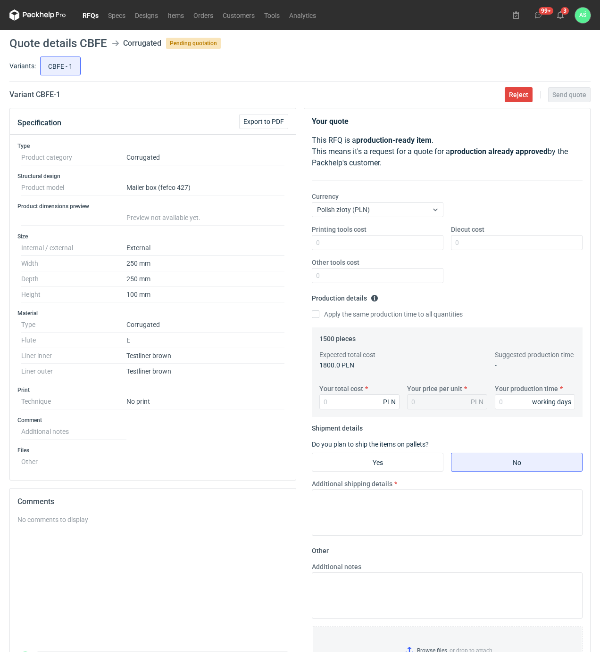
click at [232, 325] on dd "Corrugated" at bounding box center [205, 325] width 158 height 16
click at [425, 244] on input "Printing tools cost" at bounding box center [378, 242] width 132 height 15
click at [481, 247] on input "Diecut cost" at bounding box center [517, 242] width 132 height 15
type input "700"
type input "1590"
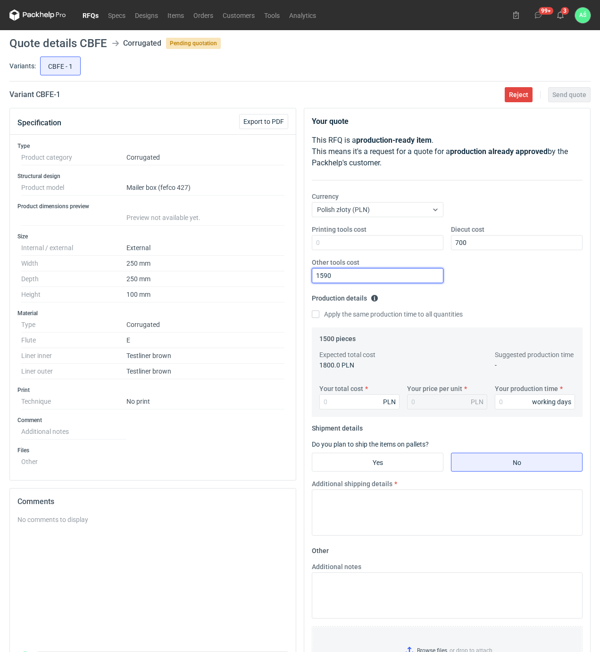
drag, startPoint x: 345, startPoint y: 280, endPoint x: 270, endPoint y: 219, distance: 96.9
click at [277, 274] on div "Specification Export to PDF Type Product category Corrugated Structural design …" at bounding box center [300, 411] width 588 height 607
drag, startPoint x: 350, startPoint y: 412, endPoint x: 347, endPoint y: 403, distance: 9.3
click at [348, 406] on div "Your total cost PLN Your price per unit PLN Your production time working days" at bounding box center [446, 400] width 263 height 33
click at [347, 403] on input "Your total cost" at bounding box center [359, 402] width 80 height 15
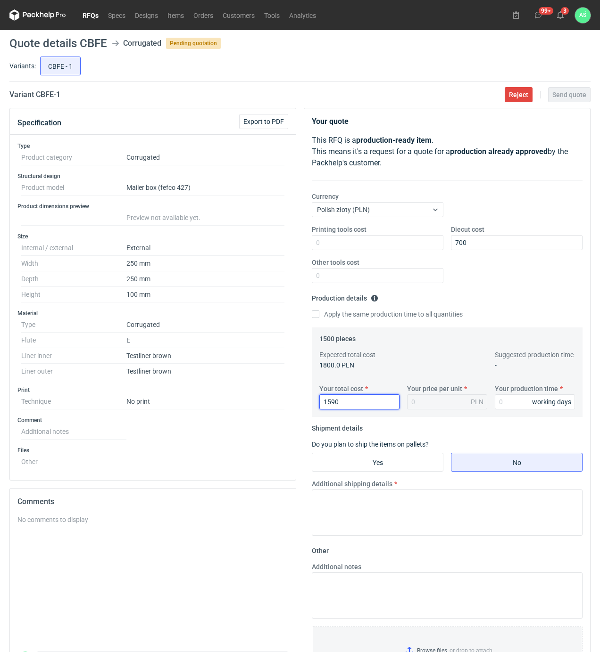
type input "1590"
type input "1.06"
type input "12"
click at [364, 454] on input "Yes" at bounding box center [377, 462] width 131 height 18
radio input "true"
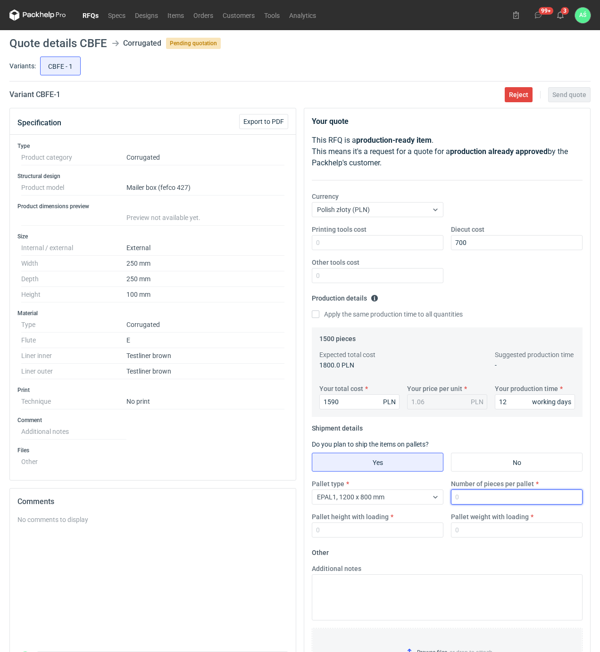
click at [466, 498] on input "Number of pieces per pallet" at bounding box center [517, 497] width 132 height 15
type input "1500"
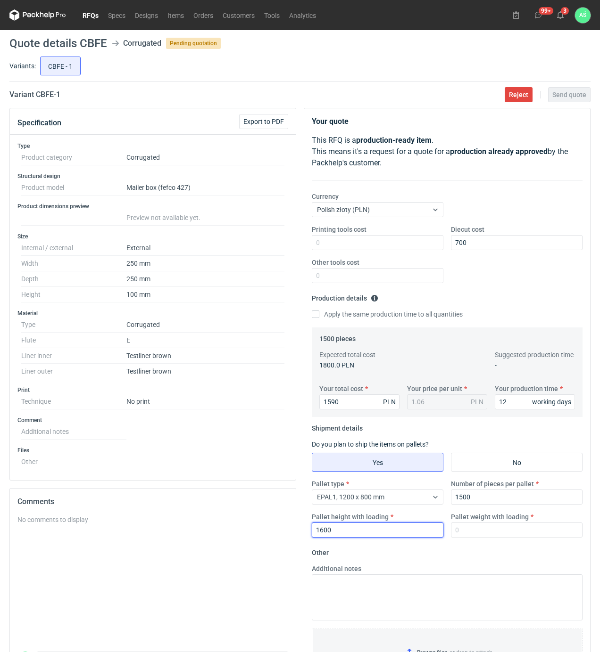
type input "1600"
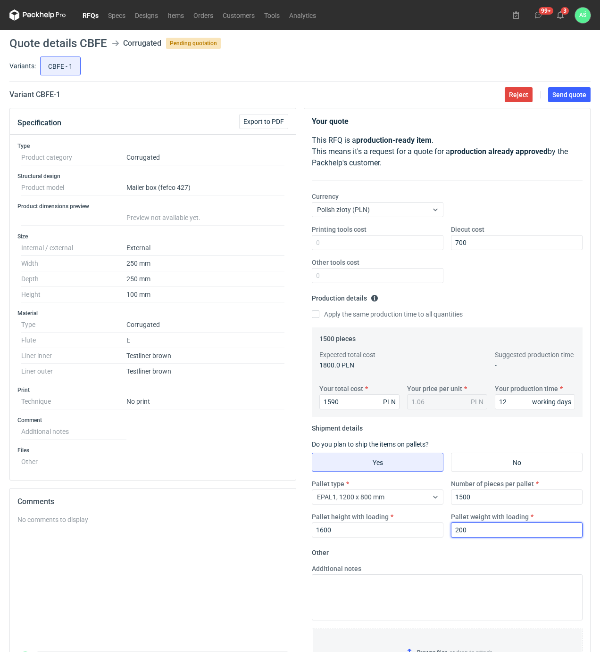
type input "200"
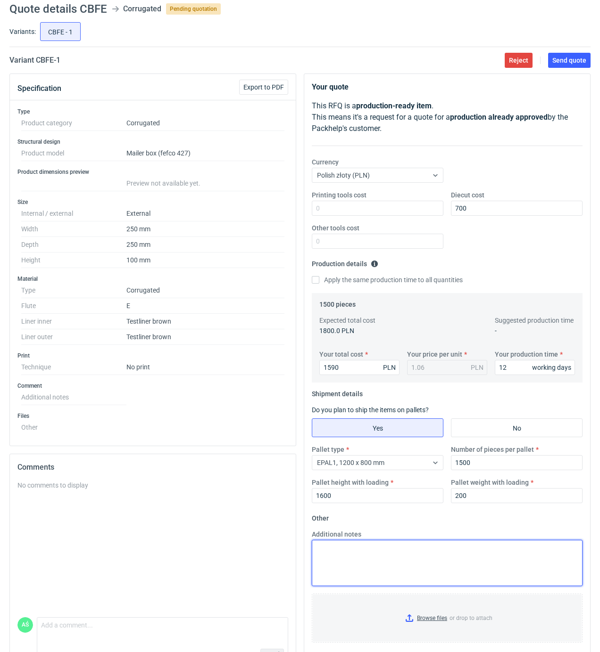
scroll to position [65, 0]
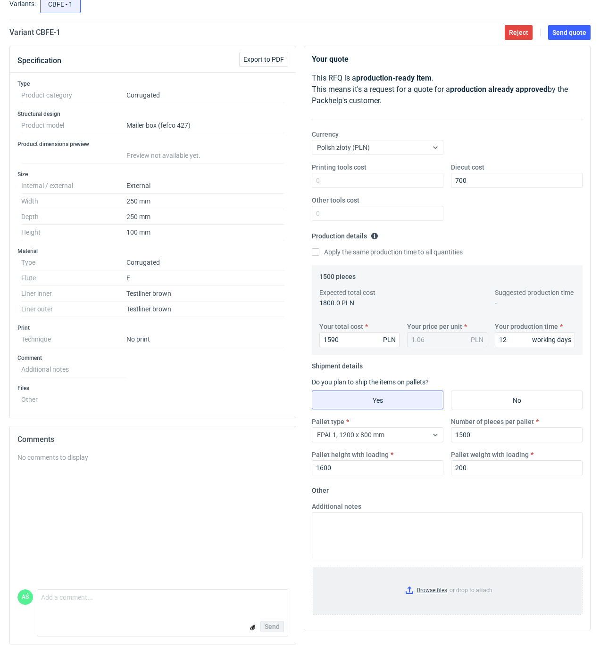
click at [436, 588] on input "Browse files or drop to attach" at bounding box center [447, 590] width 269 height 47
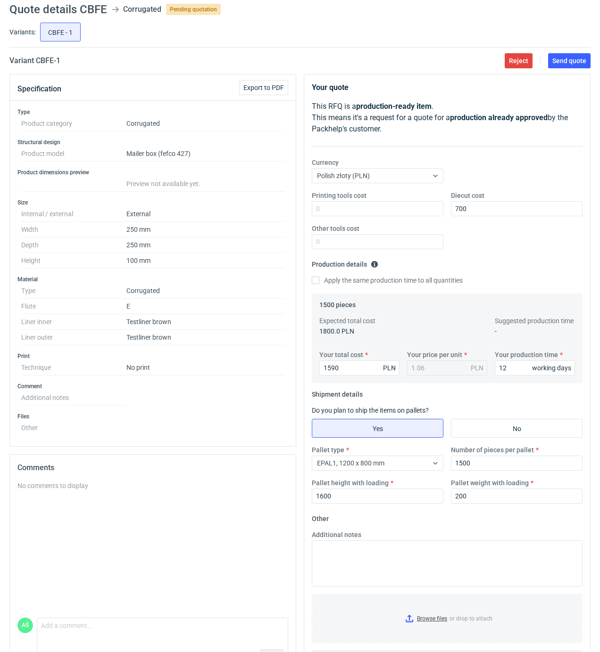
scroll to position [0, 0]
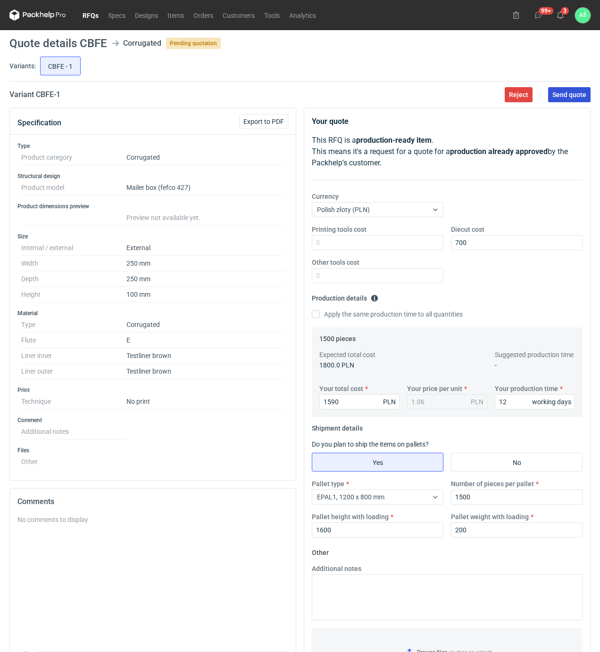
click at [566, 99] on button "Send quote" at bounding box center [569, 94] width 42 height 15
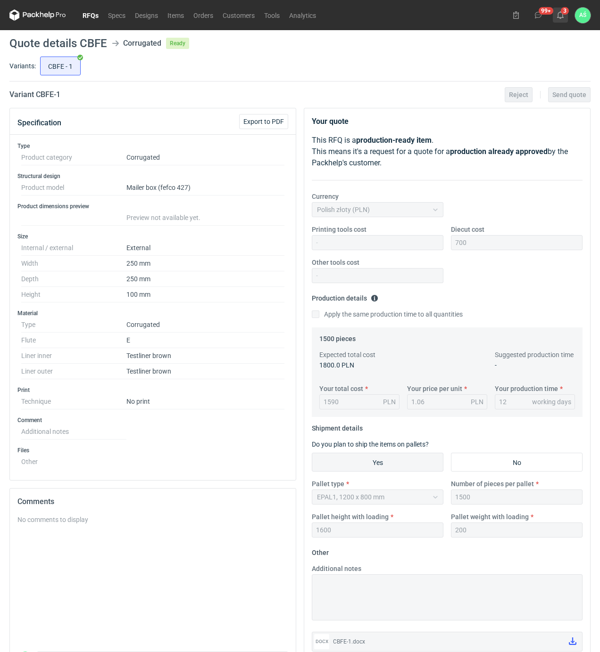
click at [560, 13] on icon at bounding box center [560, 15] width 8 height 8
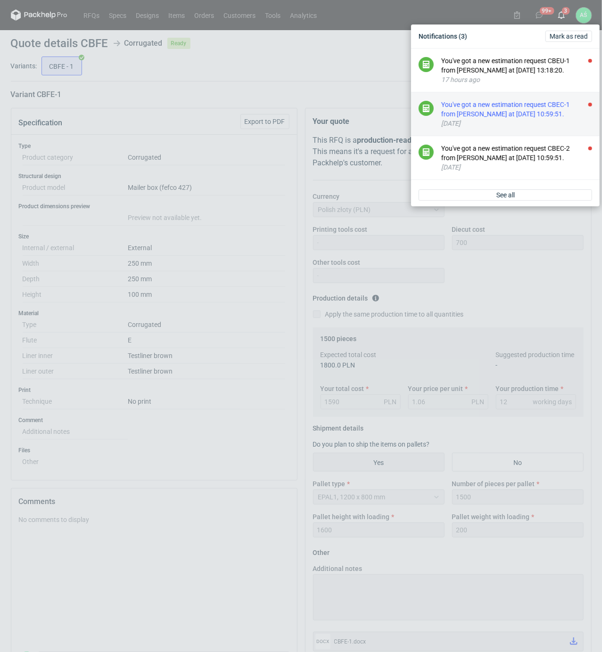
click at [547, 128] on div "[DATE]" at bounding box center [516, 123] width 151 height 9
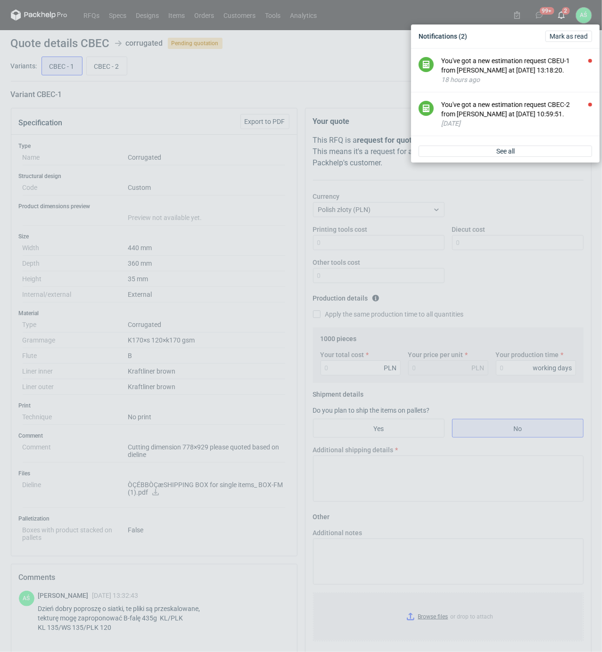
click at [238, 376] on div "Notifications (2) [PERSON_NAME] as read You've got a new estimation request CBE…" at bounding box center [301, 326] width 602 height 652
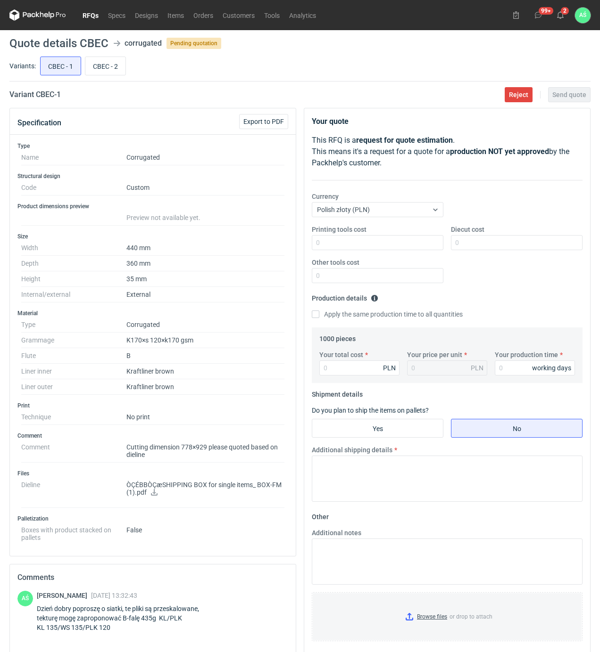
click at [85, 18] on link "RFQs" at bounding box center [90, 14] width 25 height 11
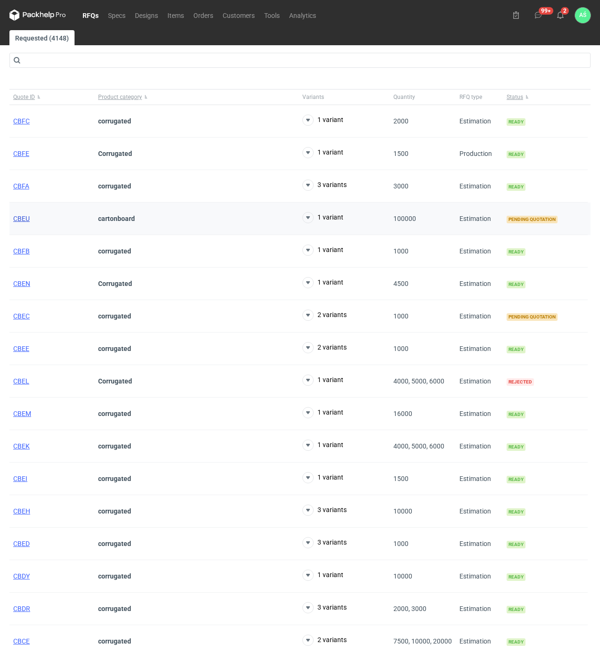
click at [19, 221] on span "CBEU" at bounding box center [21, 219] width 16 height 8
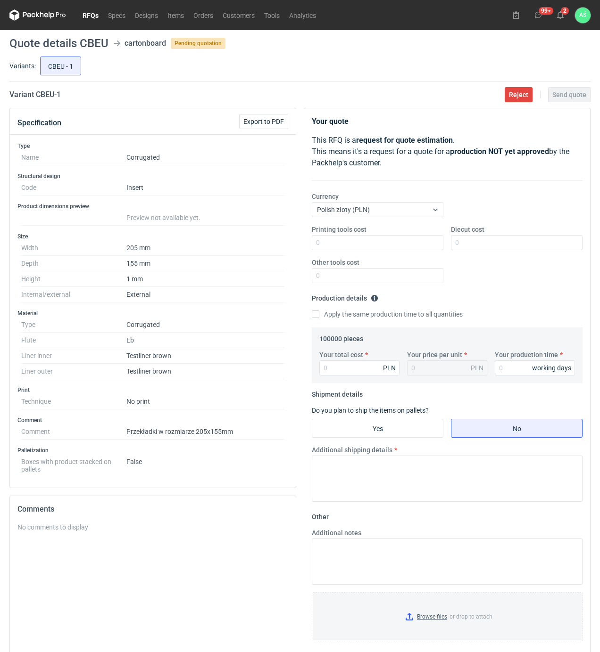
click at [208, 87] on main "Quote details CBEU cartonboard Pending quotation Variants: CBEU - 1 Variant CBE…" at bounding box center [300, 376] width 588 height 692
